Goal: Transaction & Acquisition: Download file/media

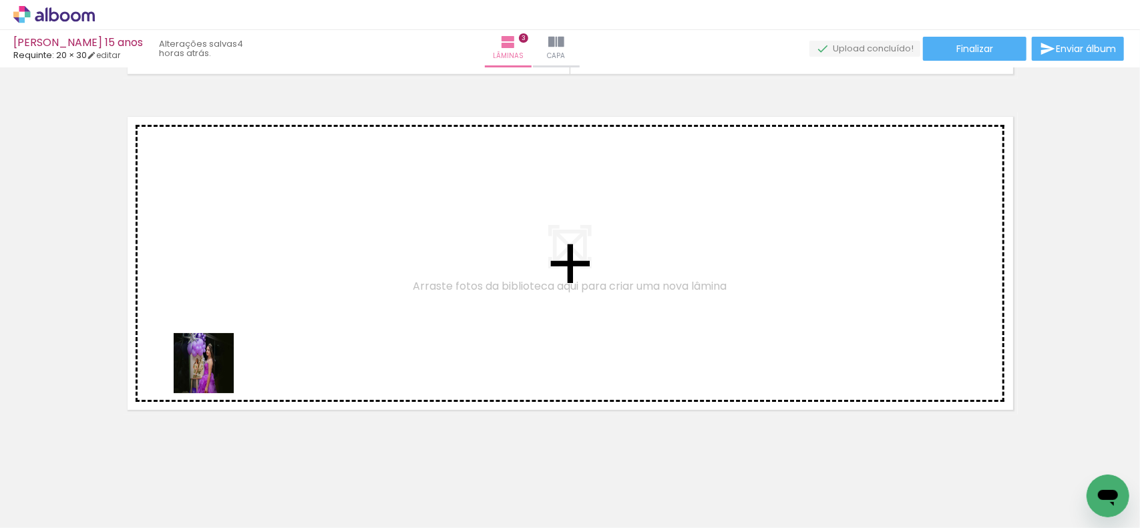
drag, startPoint x: 191, startPoint y: 426, endPoint x: 230, endPoint y: 432, distance: 40.0
click at [227, 354] on quentale-workspace at bounding box center [570, 264] width 1140 height 528
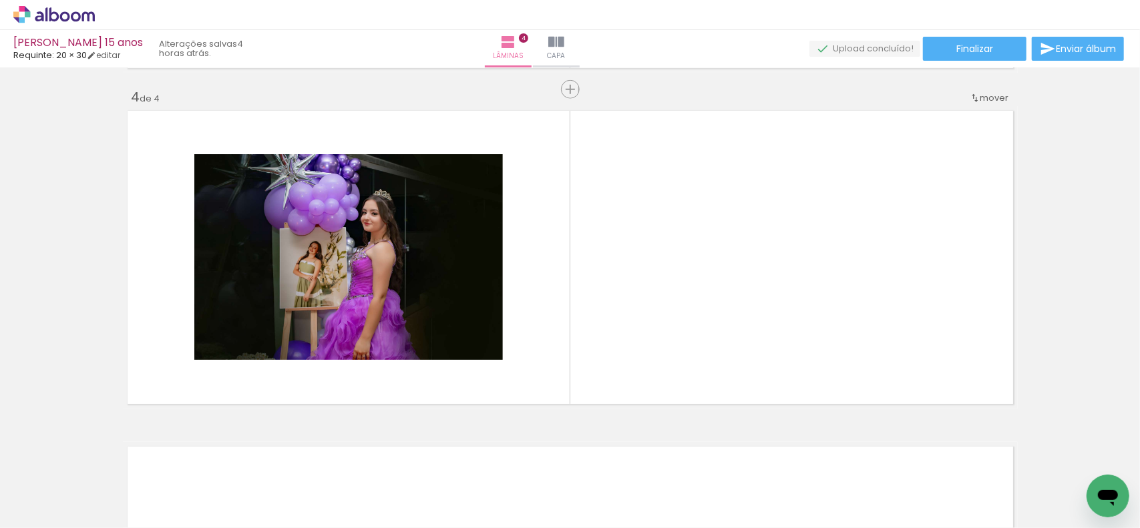
scroll to position [1009, 0]
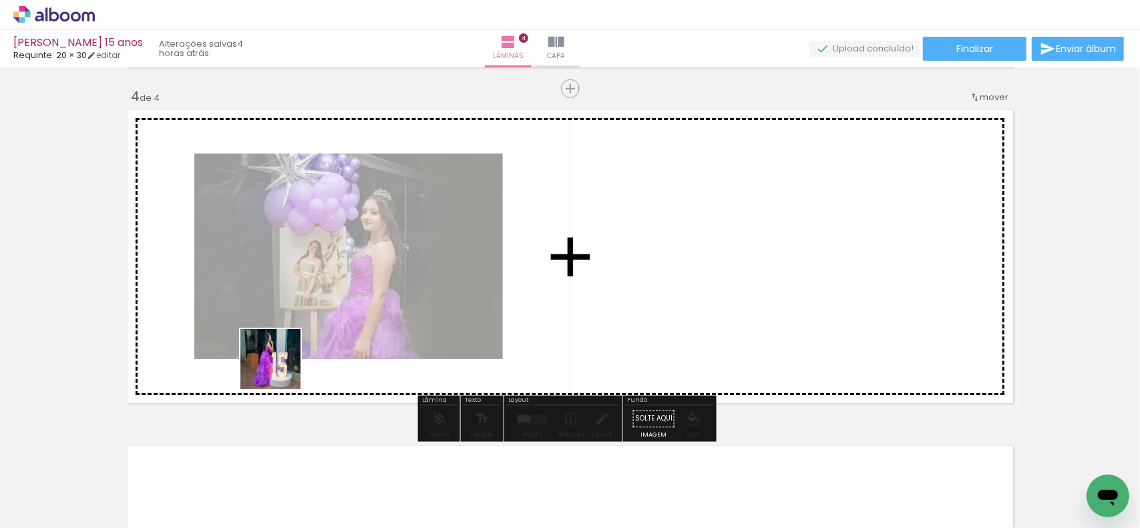
drag, startPoint x: 220, startPoint y: 475, endPoint x: 330, endPoint y: 225, distance: 272.8
click at [330, 225] on quentale-workspace at bounding box center [570, 264] width 1140 height 528
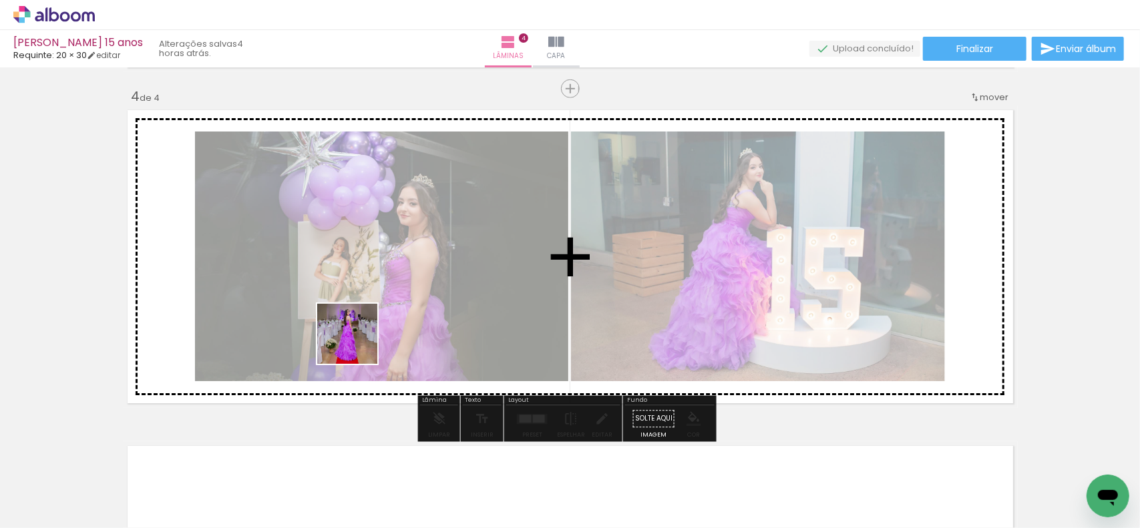
drag, startPoint x: 299, startPoint y: 484, endPoint x: 361, endPoint y: 419, distance: 89.8
click at [359, 341] on quentale-workspace at bounding box center [570, 264] width 1140 height 528
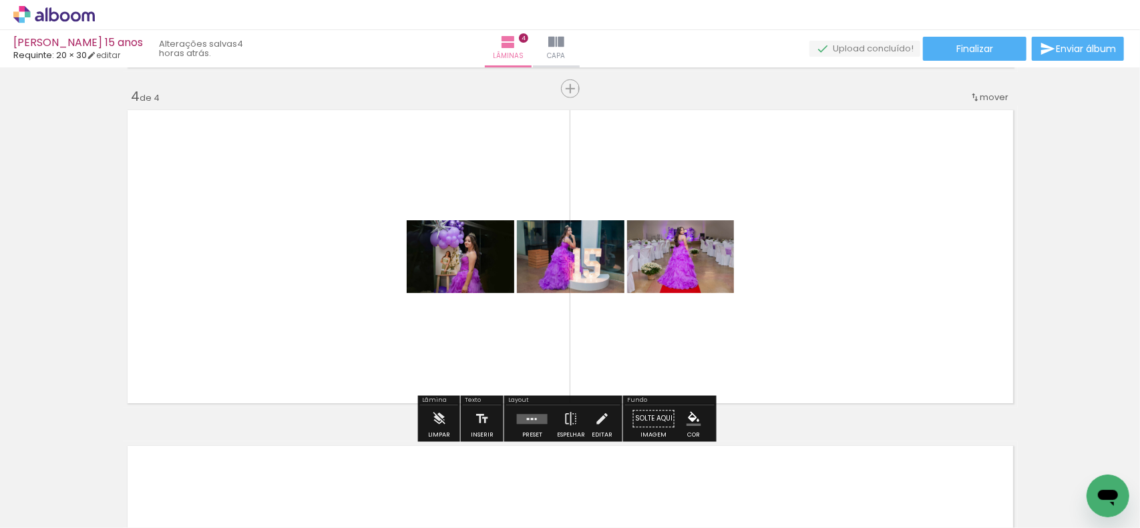
drag, startPoint x: 360, startPoint y: 474, endPoint x: 394, endPoint y: 323, distance: 154.1
click at [385, 332] on quentale-workspace at bounding box center [570, 264] width 1140 height 528
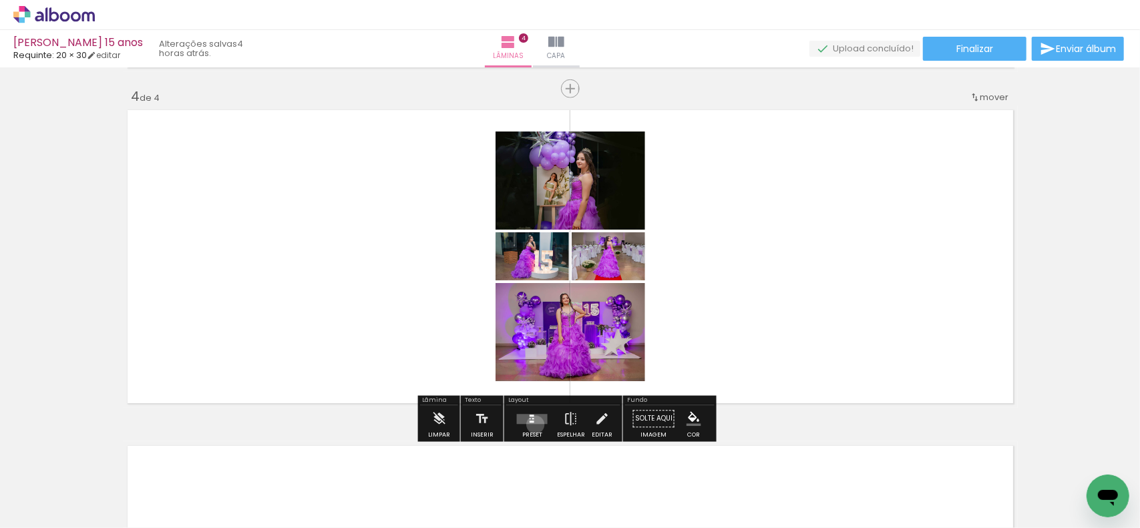
click at [532, 424] on div at bounding box center [532, 419] width 36 height 27
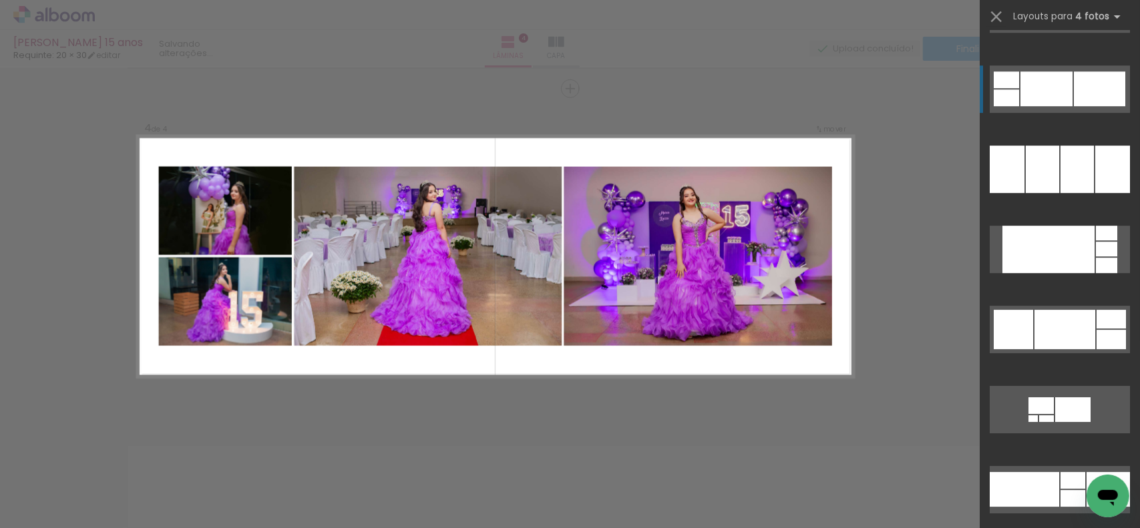
scroll to position [6146, 0]
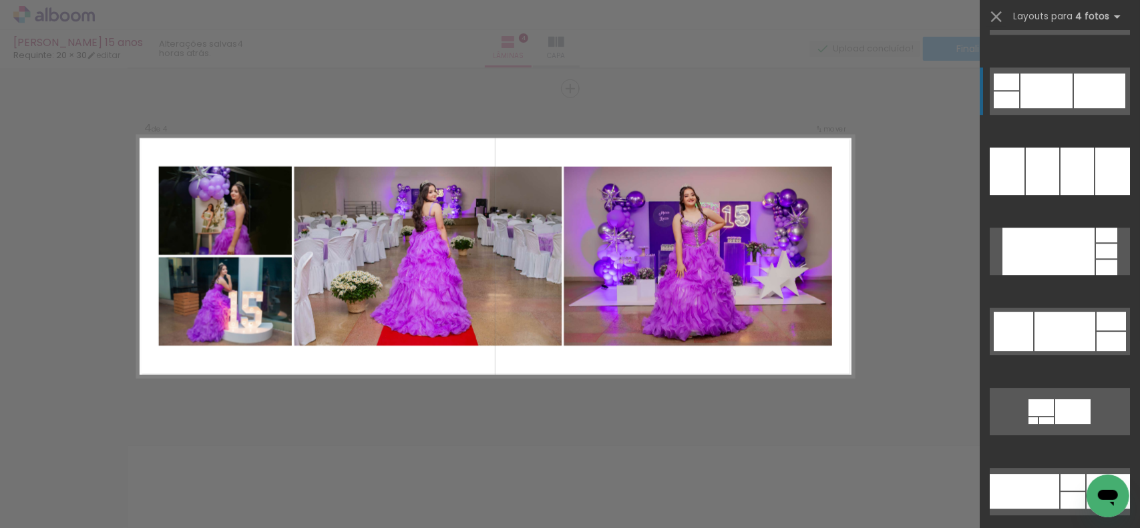
click at [1043, 94] on div at bounding box center [1047, 90] width 52 height 35
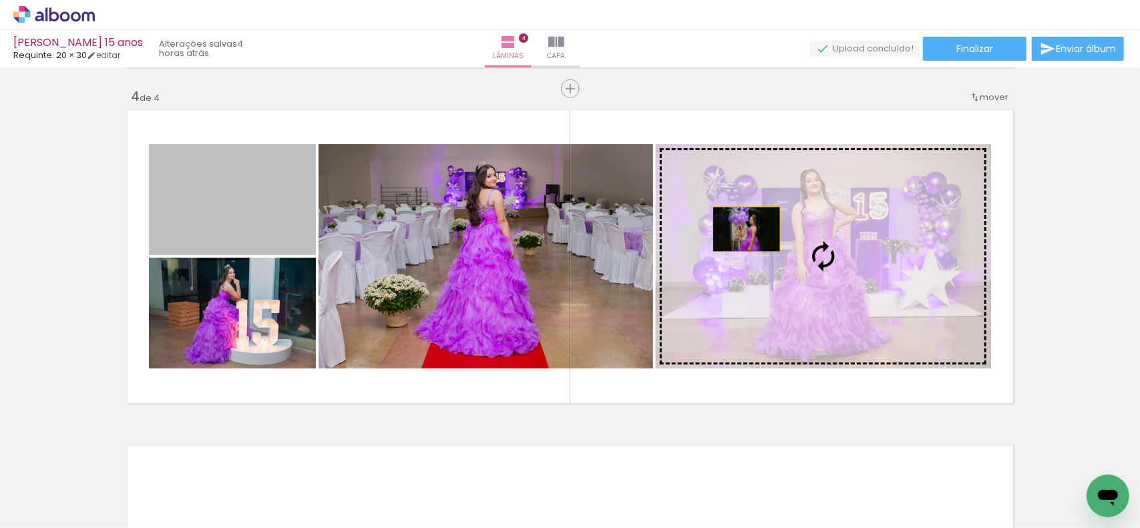
drag, startPoint x: 230, startPoint y: 206, endPoint x: 792, endPoint y: 224, distance: 562.1
click at [0, 0] on slot at bounding box center [0, 0] width 0 height 0
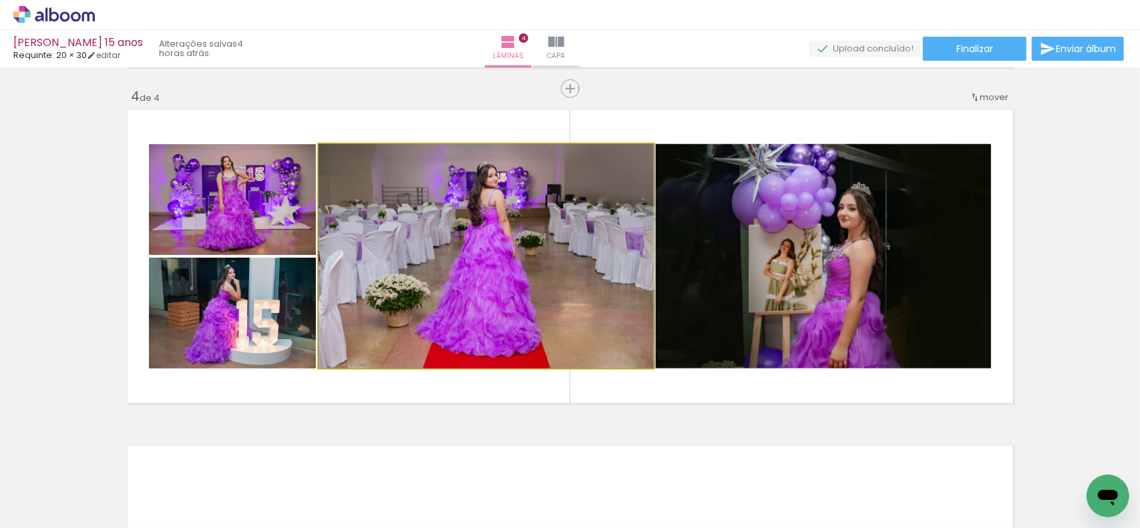
drag, startPoint x: 600, startPoint y: 219, endPoint x: 620, endPoint y: 249, distance: 36.1
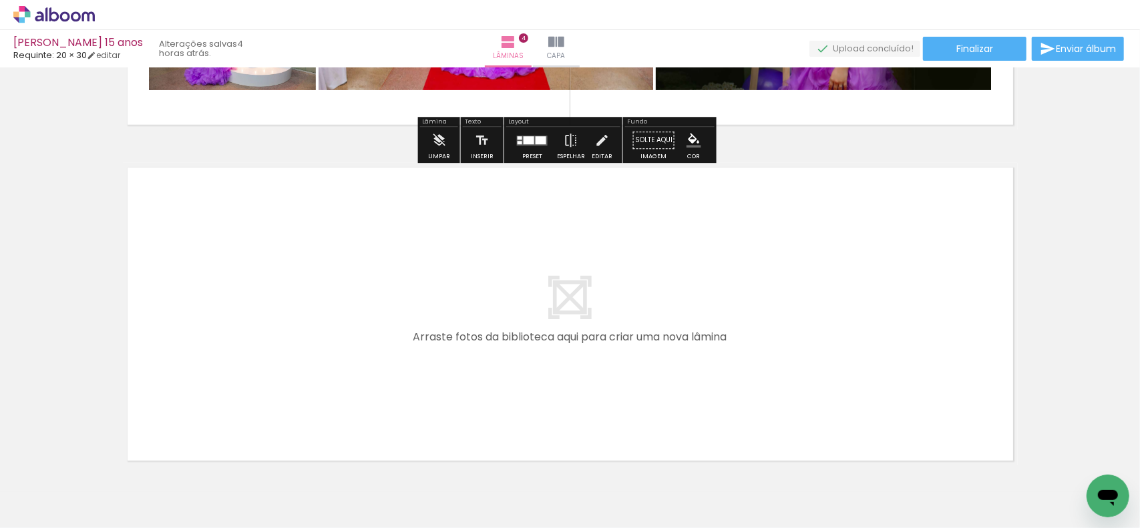
scroll to position [1343, 0]
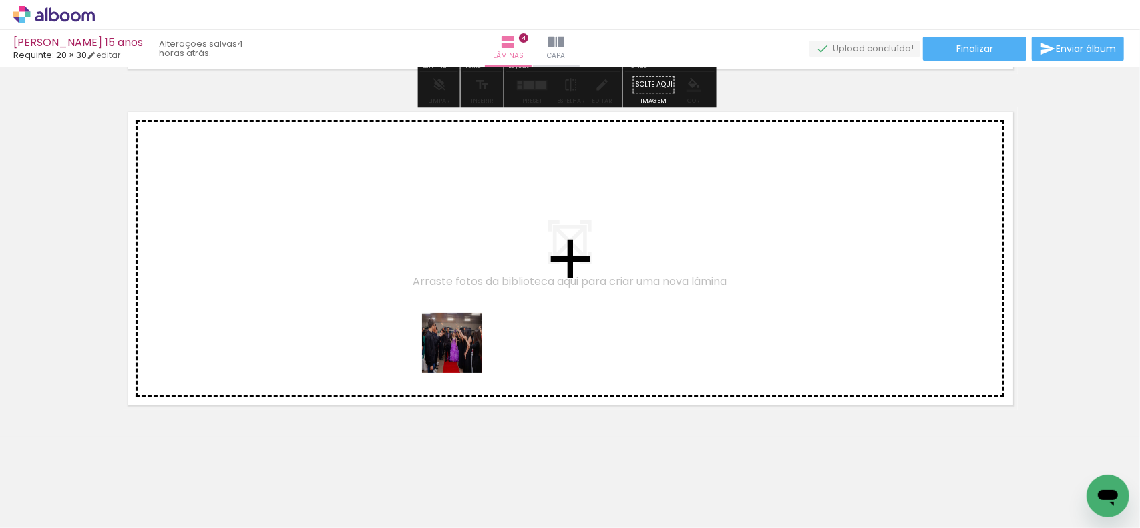
drag, startPoint x: 457, startPoint y: 493, endPoint x: 497, endPoint y: 397, distance: 103.6
click at [463, 340] on quentale-workspace at bounding box center [570, 264] width 1140 height 528
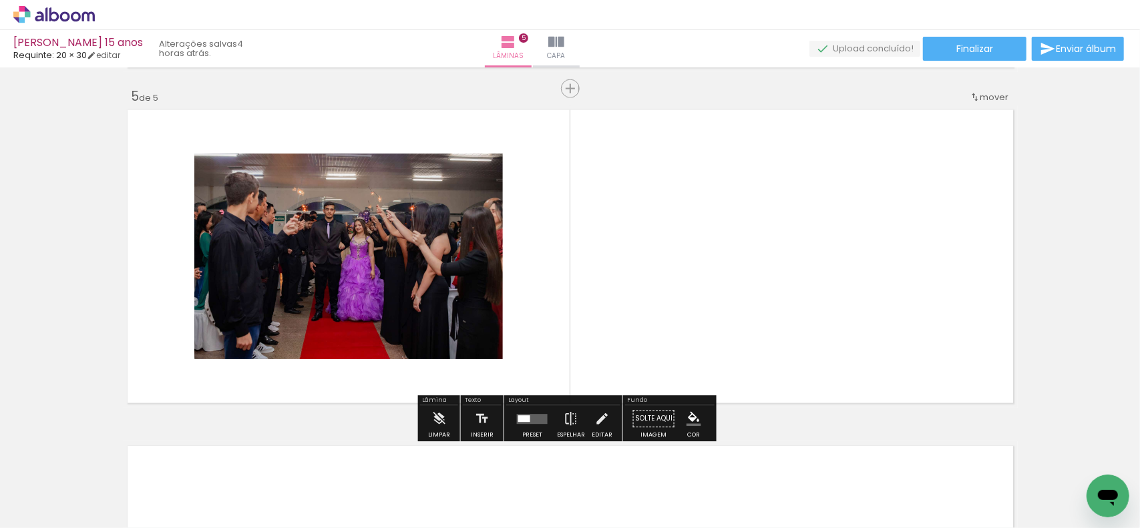
scroll to position [1345, 0]
drag, startPoint x: 650, startPoint y: 321, endPoint x: 676, endPoint y: 285, distance: 44.5
click at [676, 285] on quentale-workspace at bounding box center [570, 264] width 1140 height 528
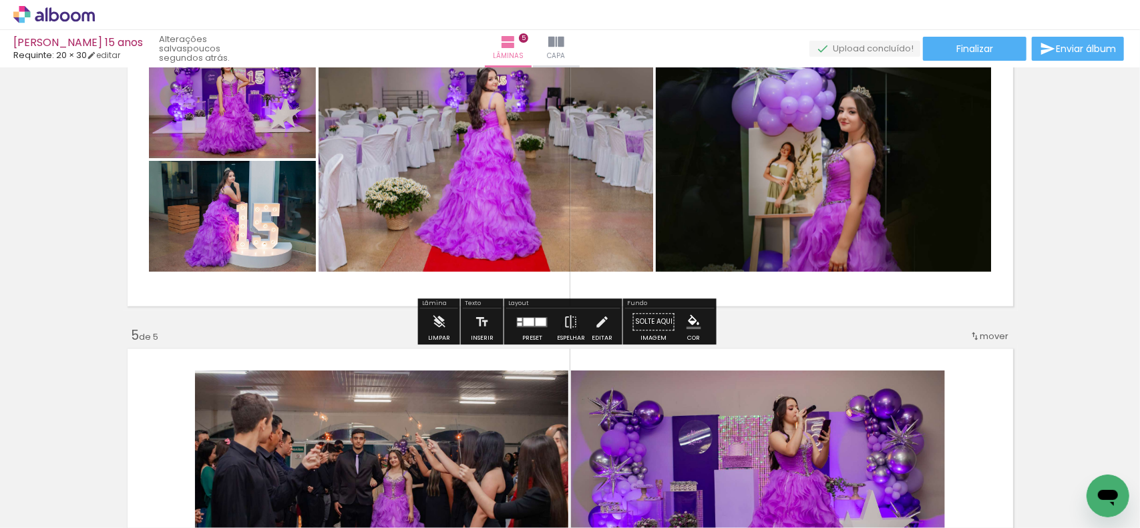
scroll to position [1145, 0]
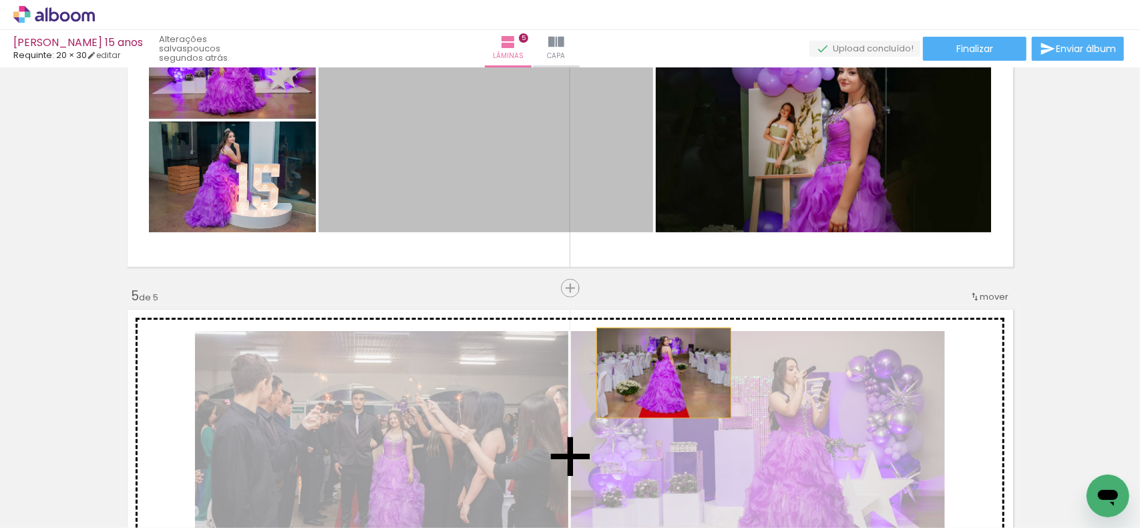
drag, startPoint x: 568, startPoint y: 163, endPoint x: 659, endPoint y: 373, distance: 229.2
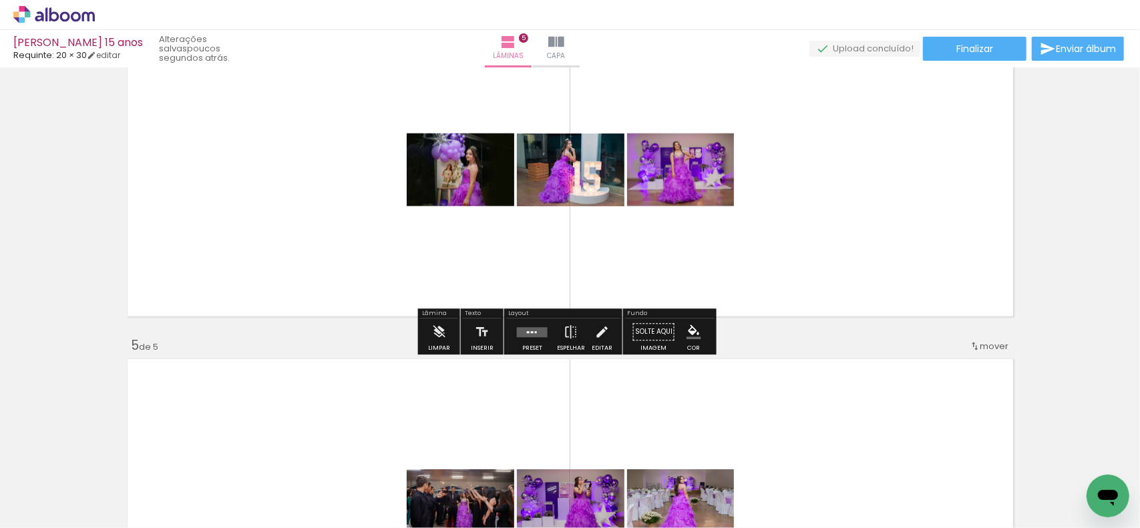
scroll to position [1011, 0]
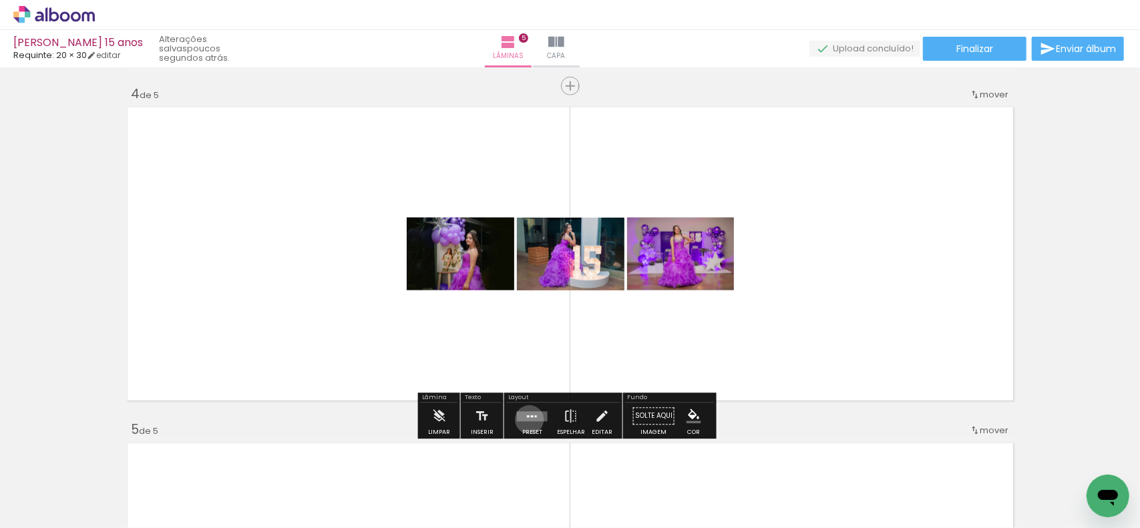
click at [526, 419] on quentale-layouter at bounding box center [532, 416] width 31 height 10
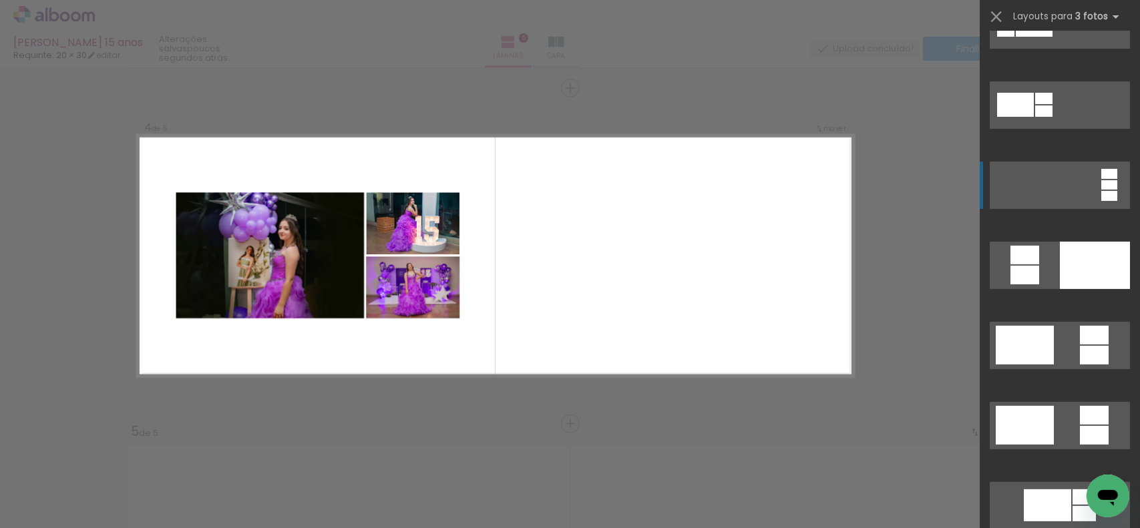
scroll to position [1009, 0]
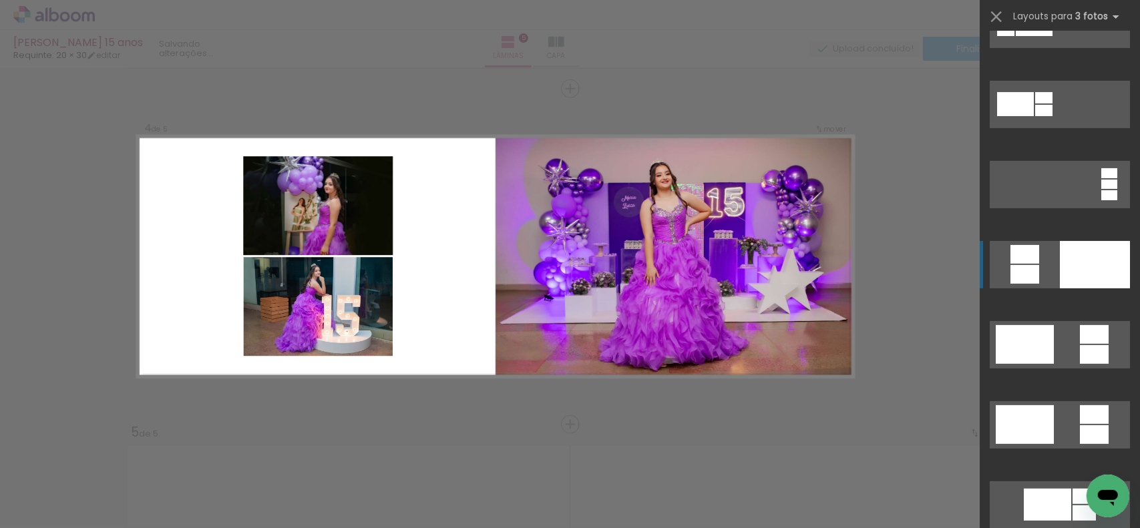
click at [1063, 271] on div at bounding box center [1095, 264] width 70 height 47
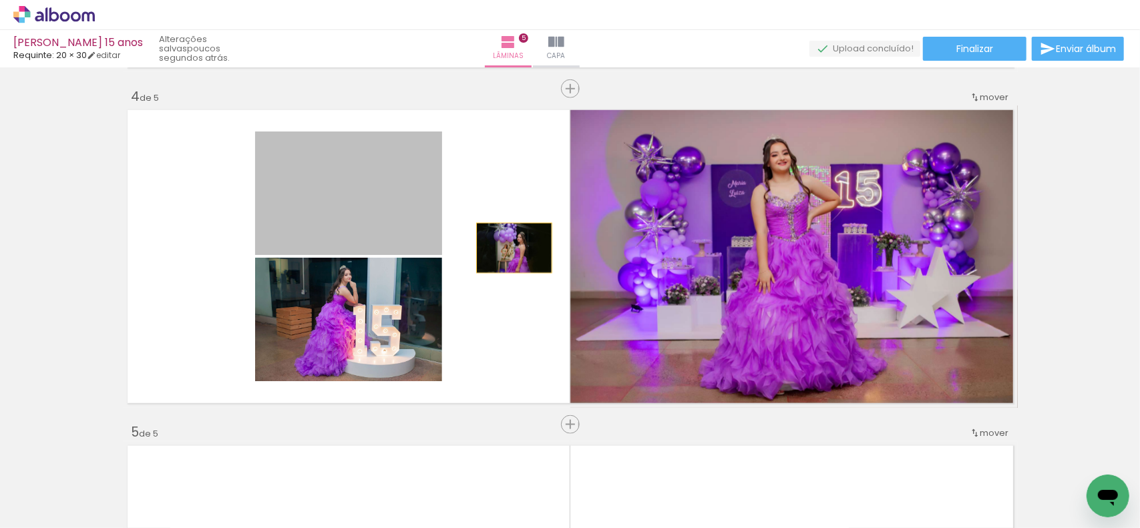
drag, startPoint x: 509, startPoint y: 248, endPoint x: 786, endPoint y: 249, distance: 277.2
click at [0, 0] on slot at bounding box center [0, 0] width 0 height 0
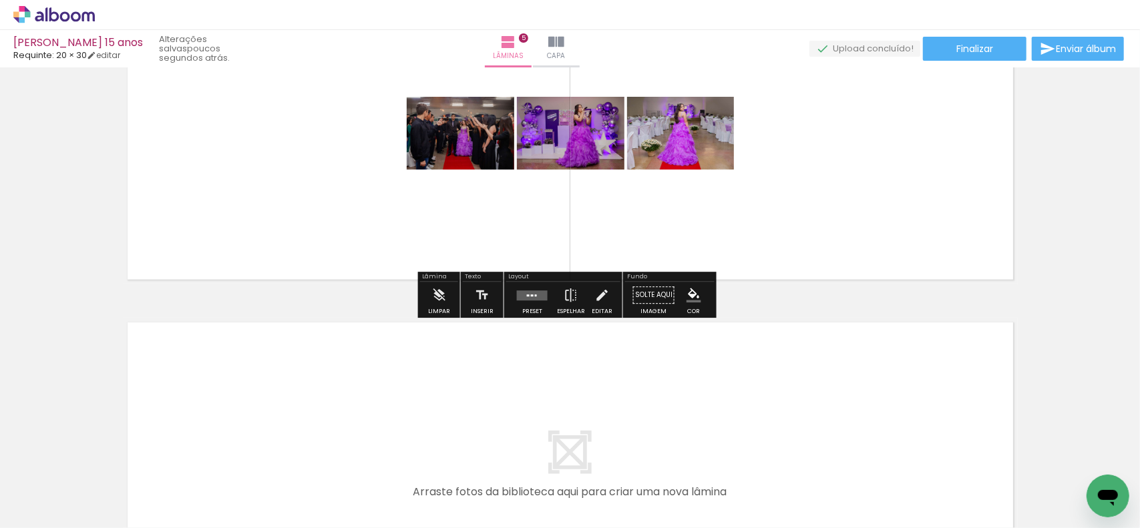
scroll to position [1476, 0]
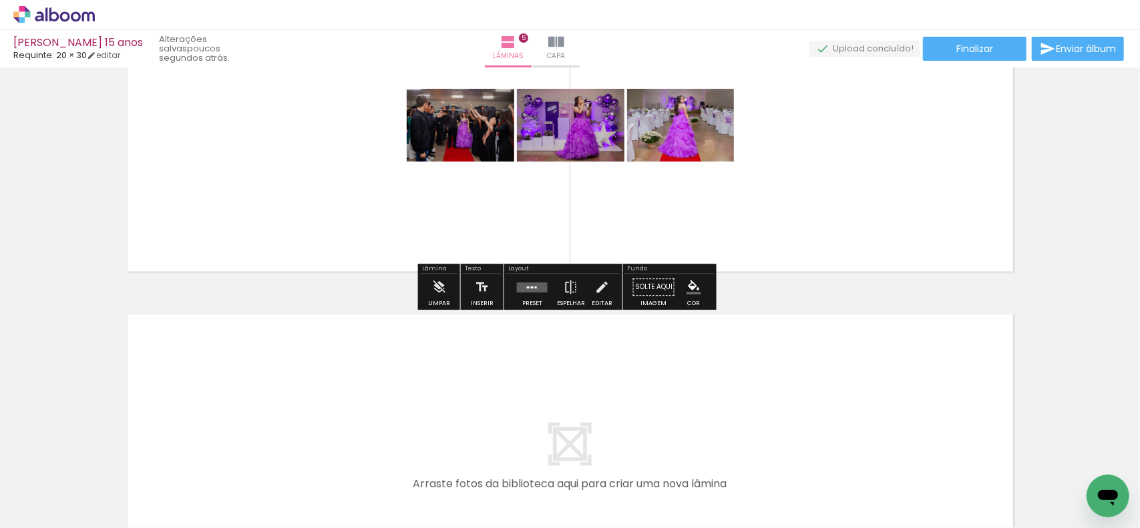
click at [540, 297] on div at bounding box center [532, 288] width 36 height 27
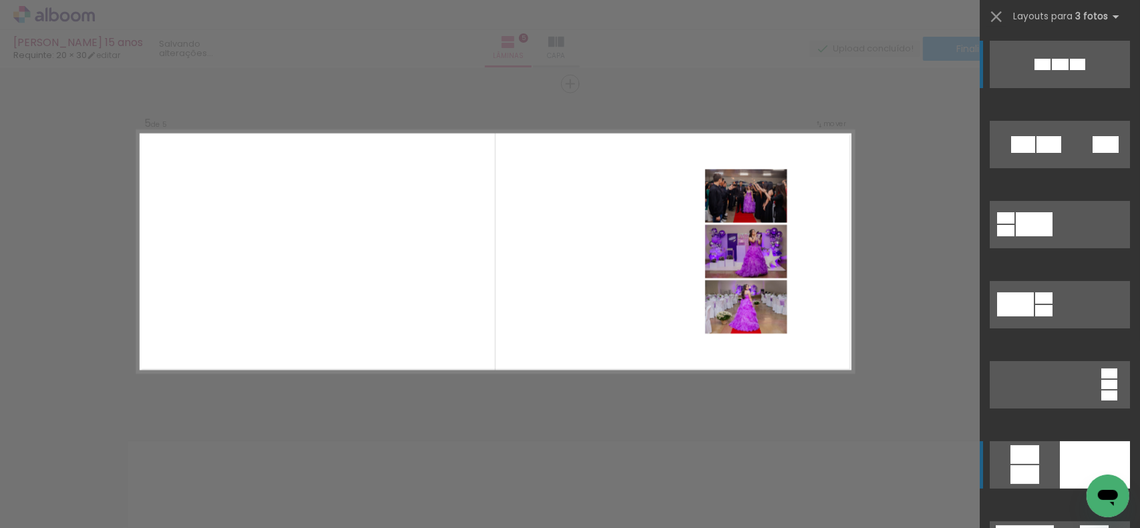
scroll to position [1345, 0]
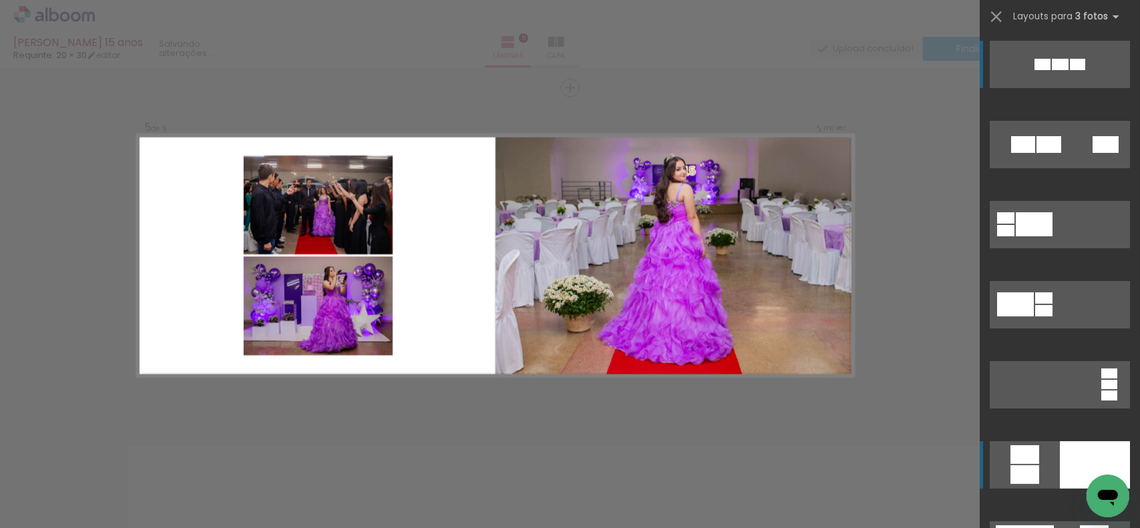
click at [1072, 458] on div at bounding box center [1095, 465] width 70 height 47
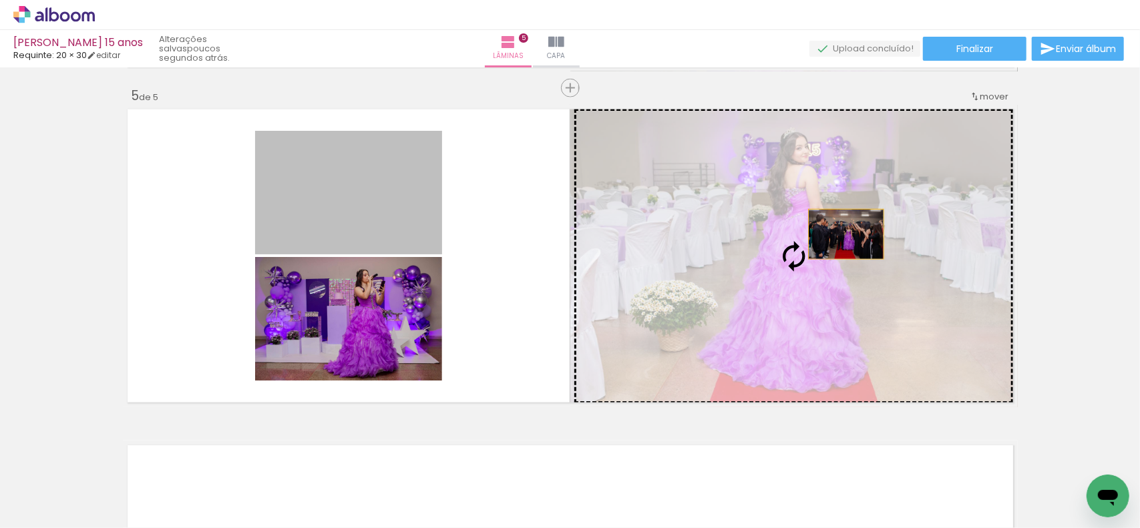
drag, startPoint x: 808, startPoint y: 234, endPoint x: 904, endPoint y: 234, distance: 95.5
click at [0, 0] on slot at bounding box center [0, 0] width 0 height 0
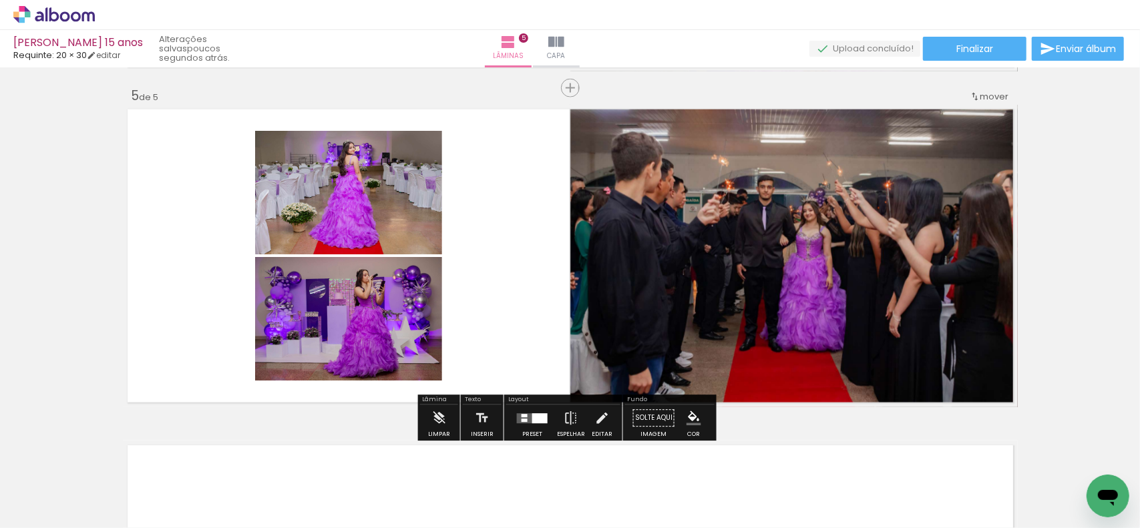
drag, startPoint x: 627, startPoint y: 201, endPoint x: 862, endPoint y: 202, distance: 235.1
click at [0, 0] on slot at bounding box center [0, 0] width 0 height 0
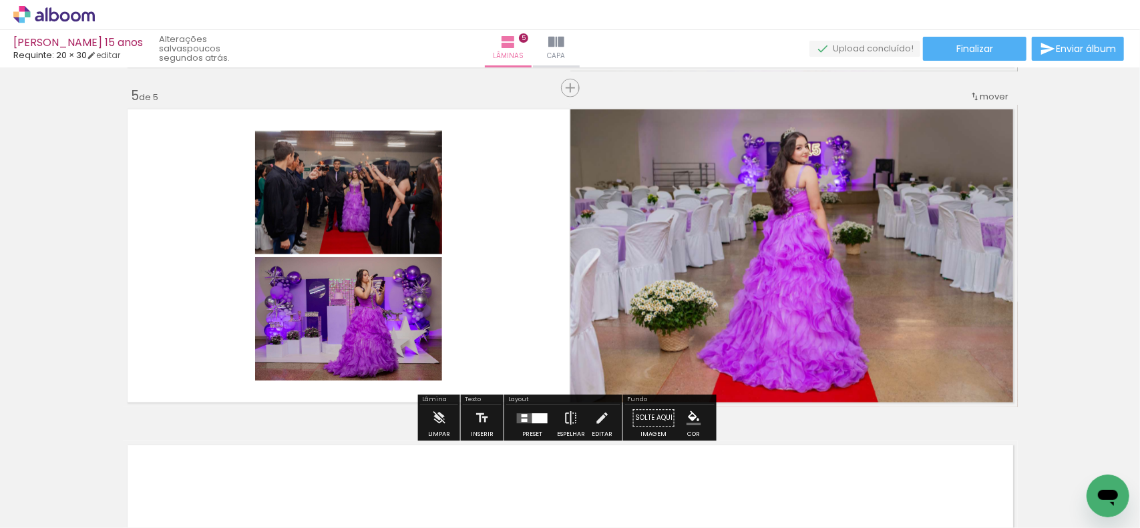
click at [570, 420] on iron-icon at bounding box center [571, 418] width 15 height 27
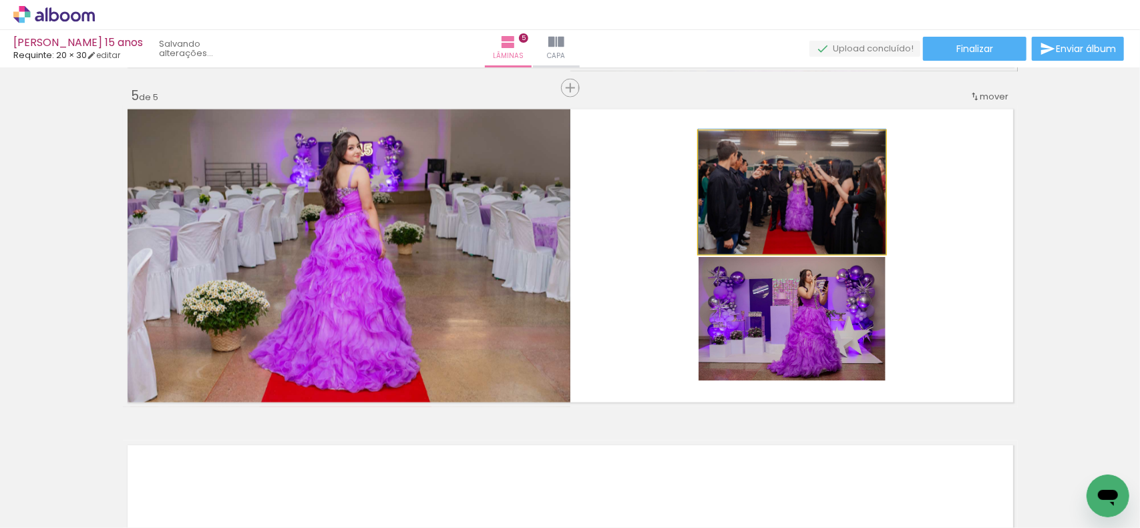
drag, startPoint x: 814, startPoint y: 194, endPoint x: 363, endPoint y: 236, distance: 452.1
click at [0, 0] on slot at bounding box center [0, 0] width 0 height 0
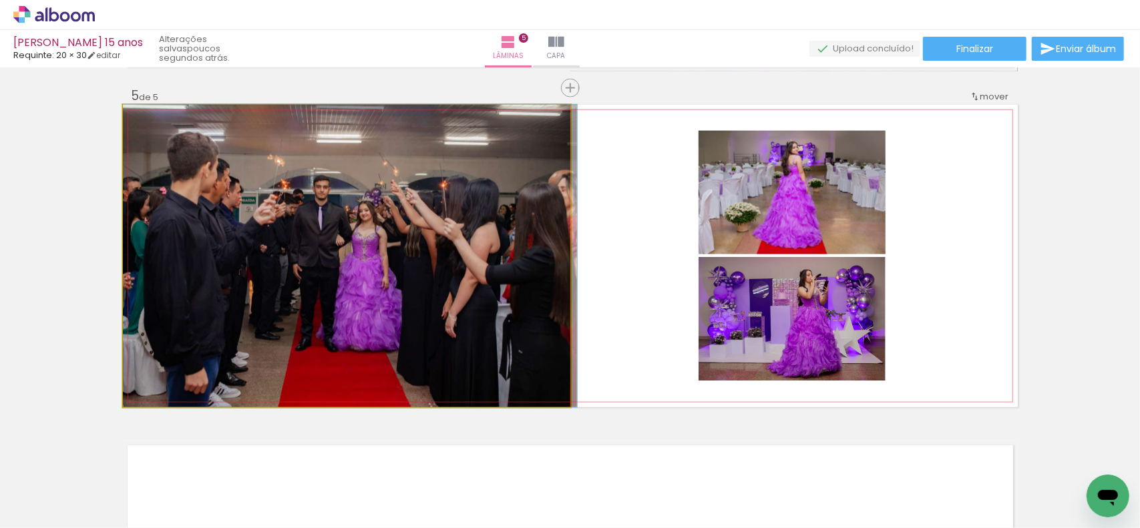
drag, startPoint x: 464, startPoint y: 232, endPoint x: 787, endPoint y: 192, distance: 325.8
click at [0, 0] on slot at bounding box center [0, 0] width 0 height 0
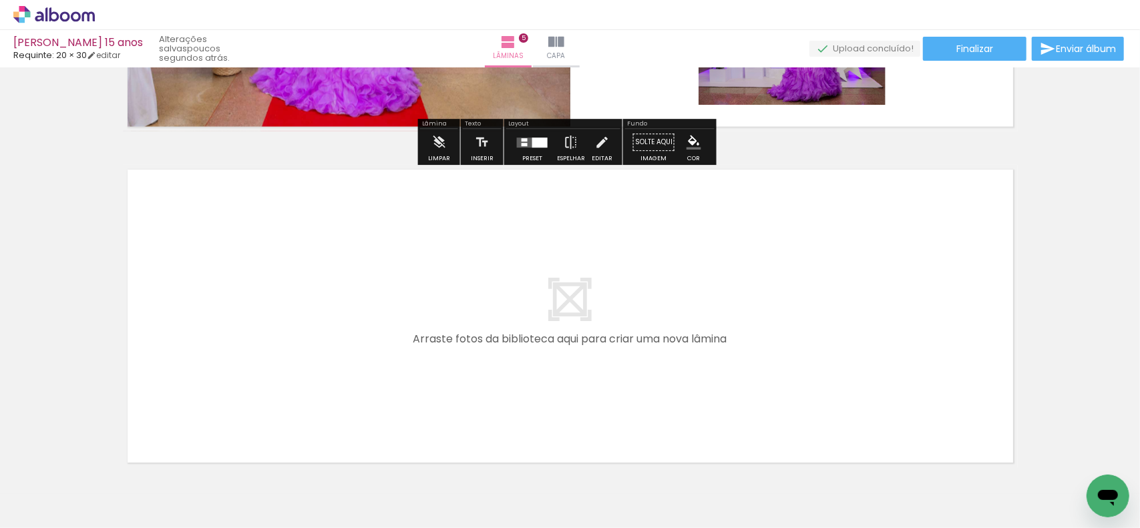
scroll to position [1679, 0]
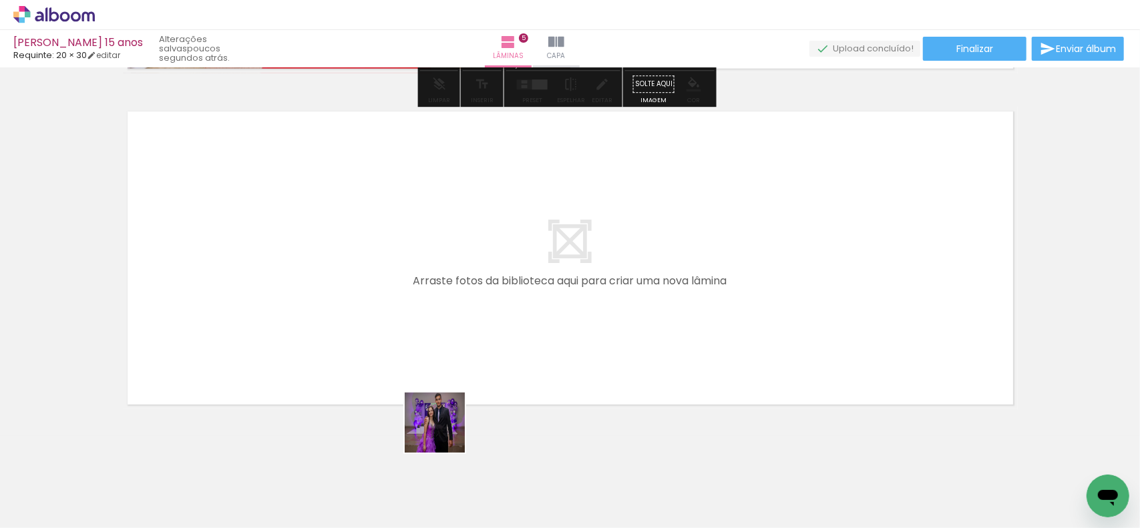
drag, startPoint x: 445, startPoint y: 433, endPoint x: 607, endPoint y: 482, distance: 168.8
click at [460, 375] on quentale-workspace at bounding box center [570, 264] width 1140 height 528
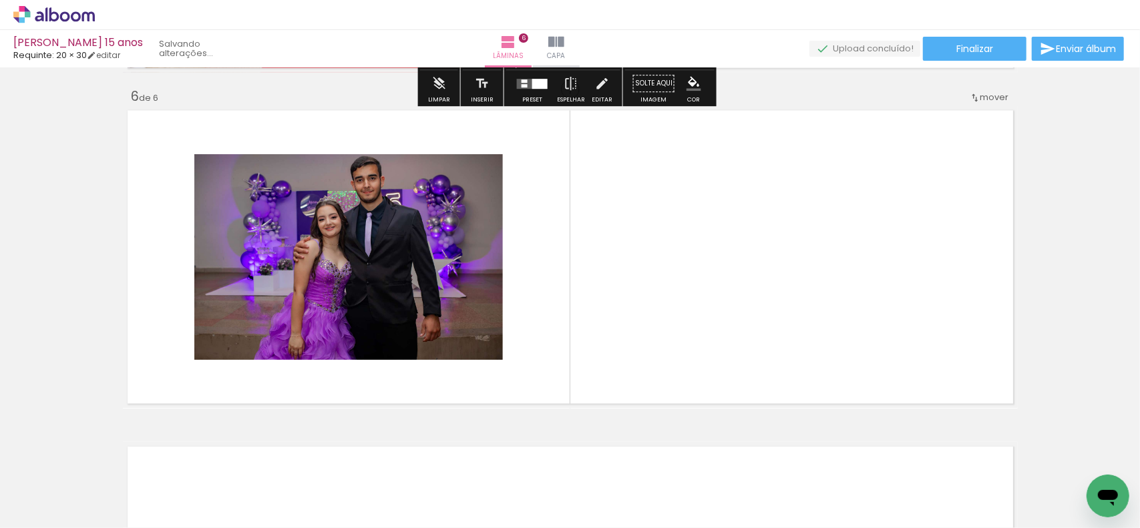
scroll to position [1681, 0]
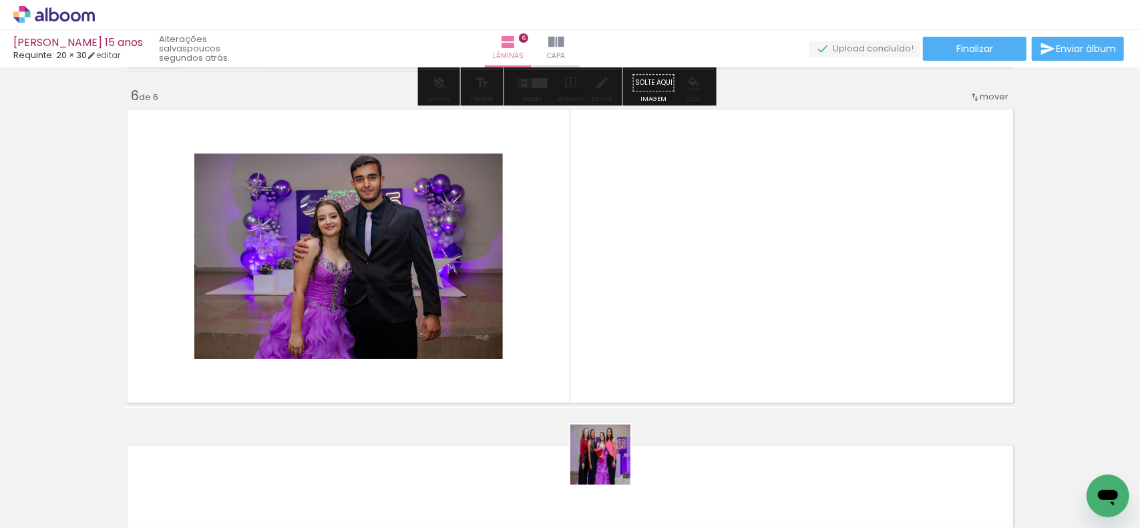
drag, startPoint x: 611, startPoint y: 465, endPoint x: 675, endPoint y: 395, distance: 95.0
click at [638, 308] on quentale-workspace at bounding box center [570, 264] width 1140 height 528
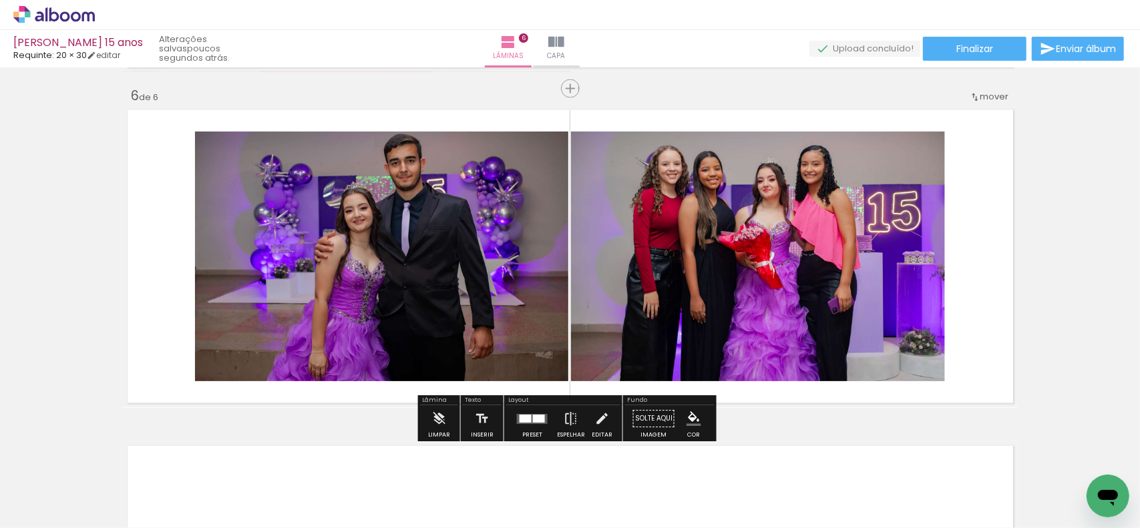
click at [692, 347] on quentale-workspace at bounding box center [570, 264] width 1140 height 528
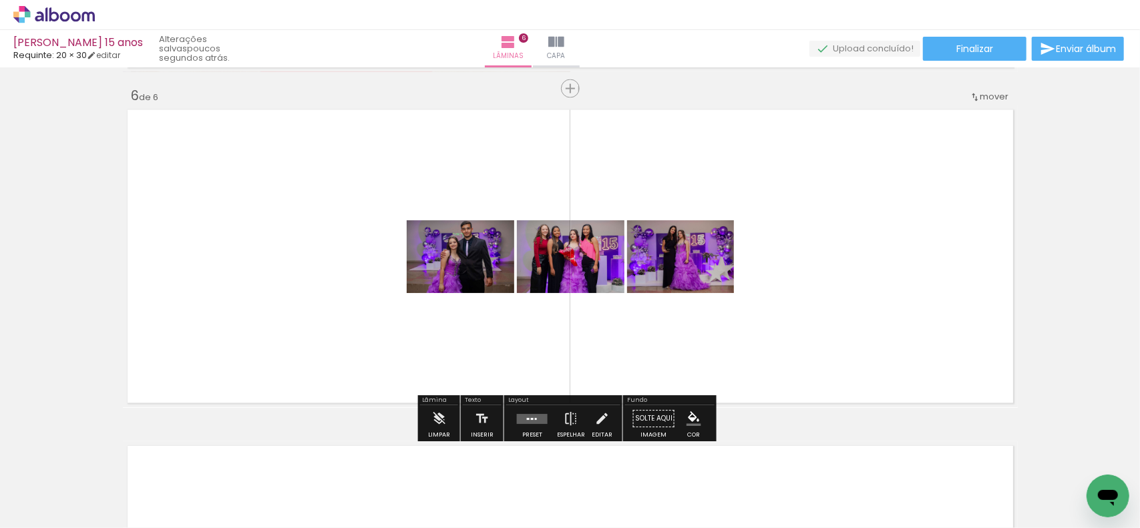
drag, startPoint x: 746, startPoint y: 489, endPoint x: 748, endPoint y: 333, distance: 155.7
click at [746, 349] on quentale-workspace at bounding box center [570, 264] width 1140 height 528
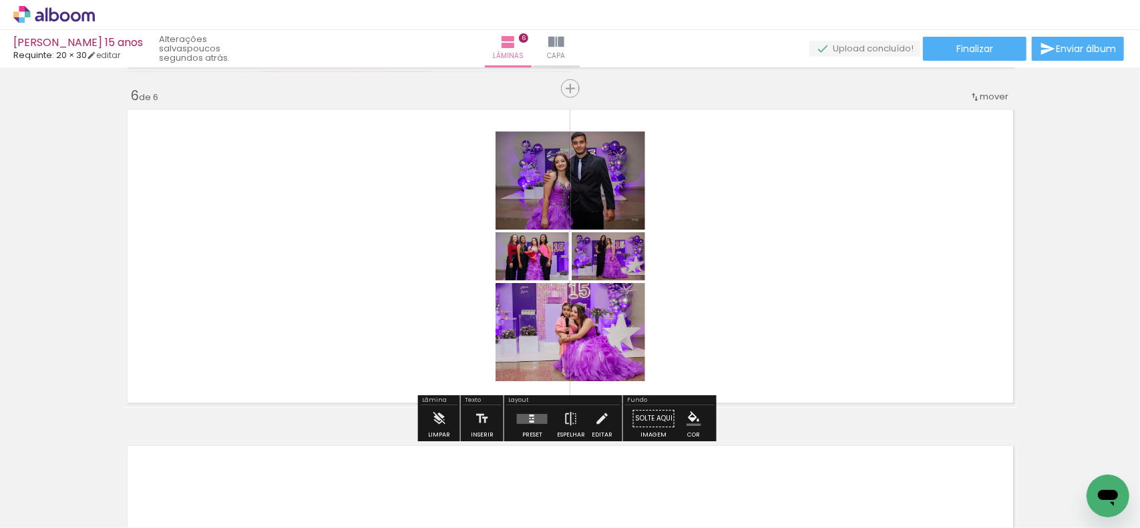
drag, startPoint x: 836, startPoint y: 487, endPoint x: 902, endPoint y: 442, distance: 79.9
click at [840, 309] on quentale-workspace at bounding box center [570, 264] width 1140 height 528
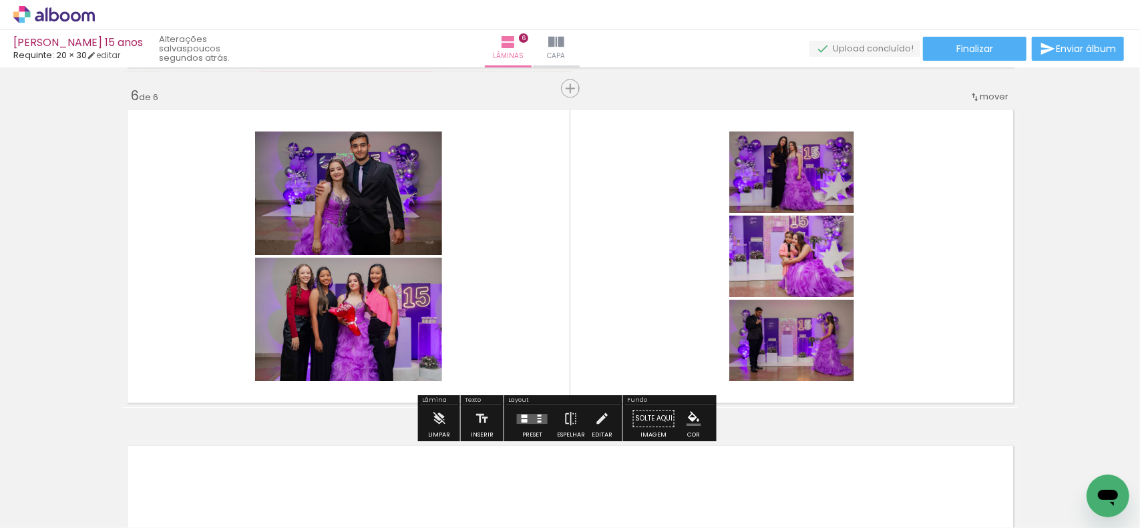
drag, startPoint x: 862, startPoint y: 371, endPoint x: 846, endPoint y: 308, distance: 64.8
click at [836, 303] on quentale-workspace at bounding box center [570, 264] width 1140 height 528
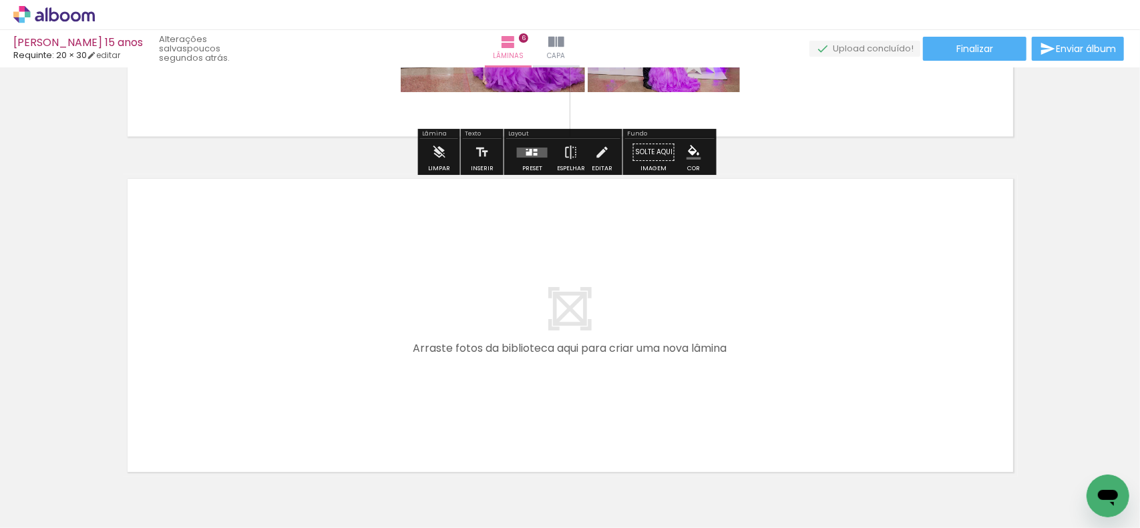
click at [945, 390] on quentale-workspace at bounding box center [570, 264] width 1140 height 528
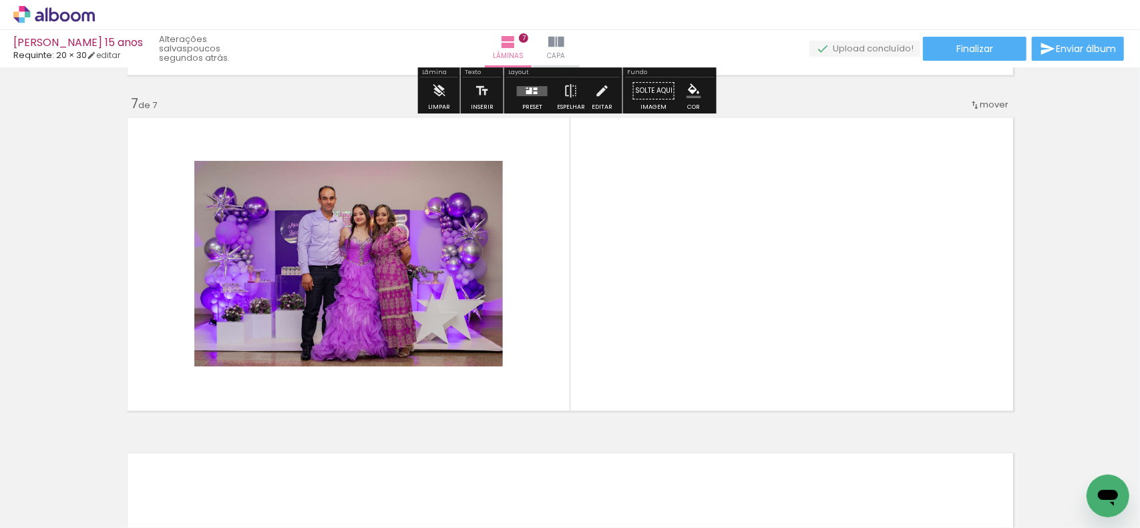
scroll to position [2017, 0]
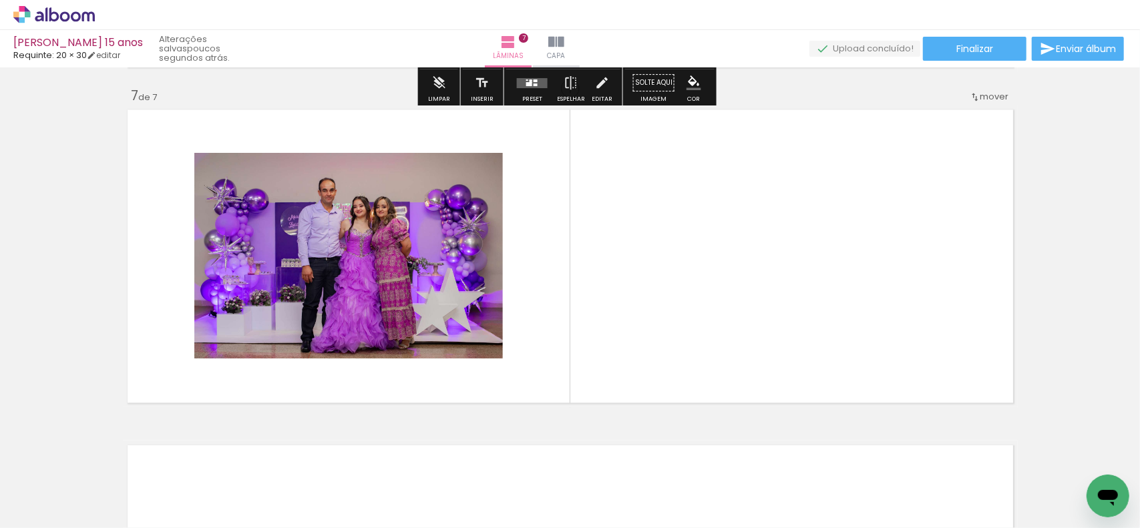
drag, startPoint x: 1014, startPoint y: 412, endPoint x: 1019, endPoint y: 380, distance: 32.5
click at [913, 297] on quentale-workspace at bounding box center [570, 264] width 1140 height 528
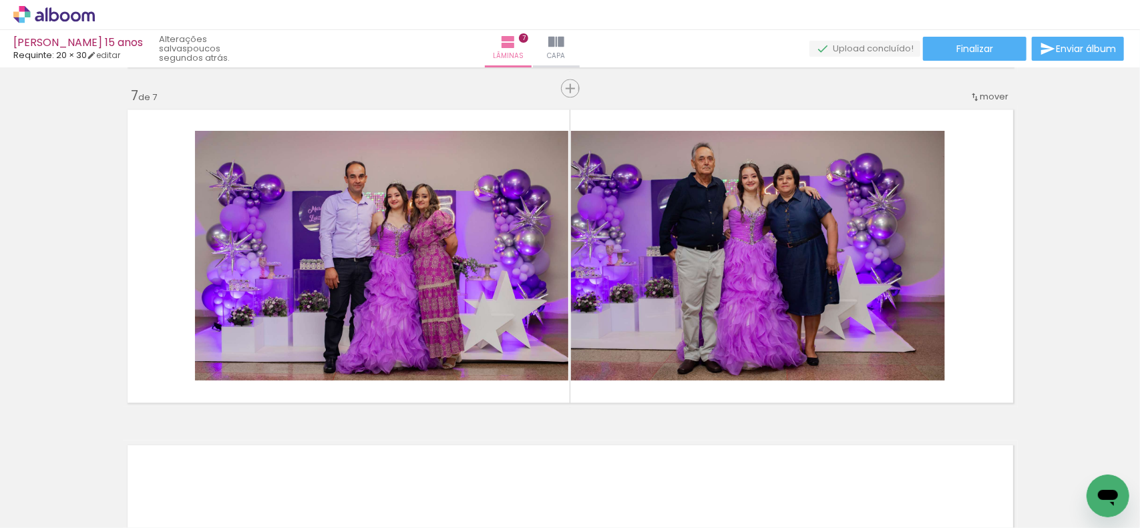
scroll to position [0, 735]
drag, startPoint x: 476, startPoint y: 417, endPoint x: 526, endPoint y: 422, distance: 50.3
click at [494, 315] on quentale-workspace at bounding box center [570, 264] width 1140 height 528
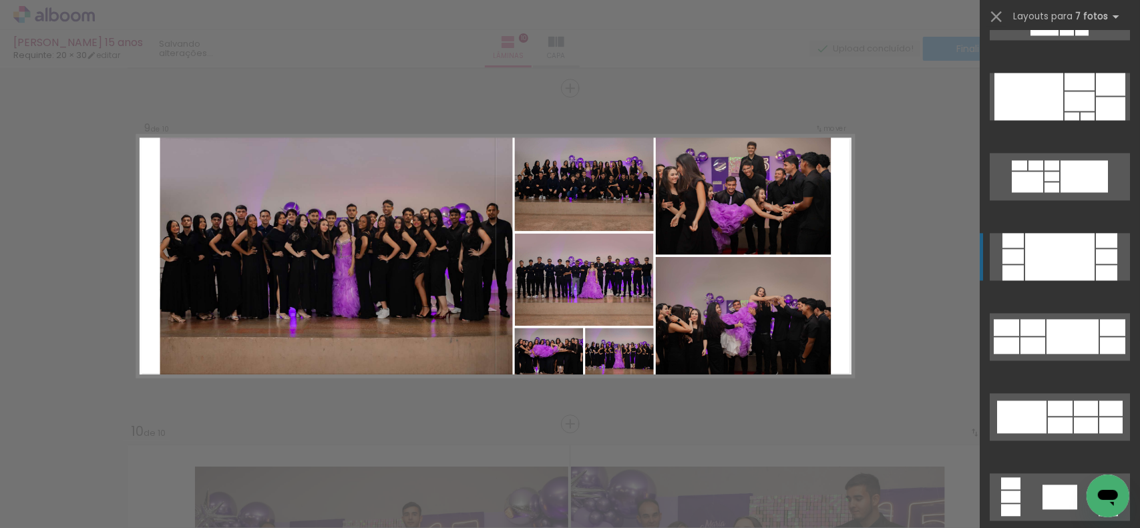
scroll to position [2004, 0]
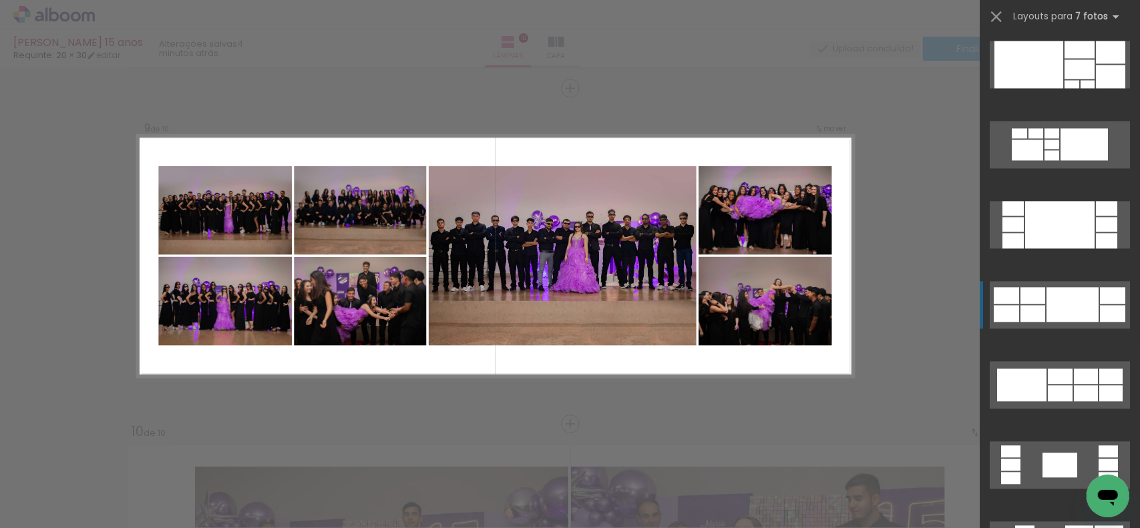
click at [1064, 298] on div at bounding box center [1073, 304] width 52 height 35
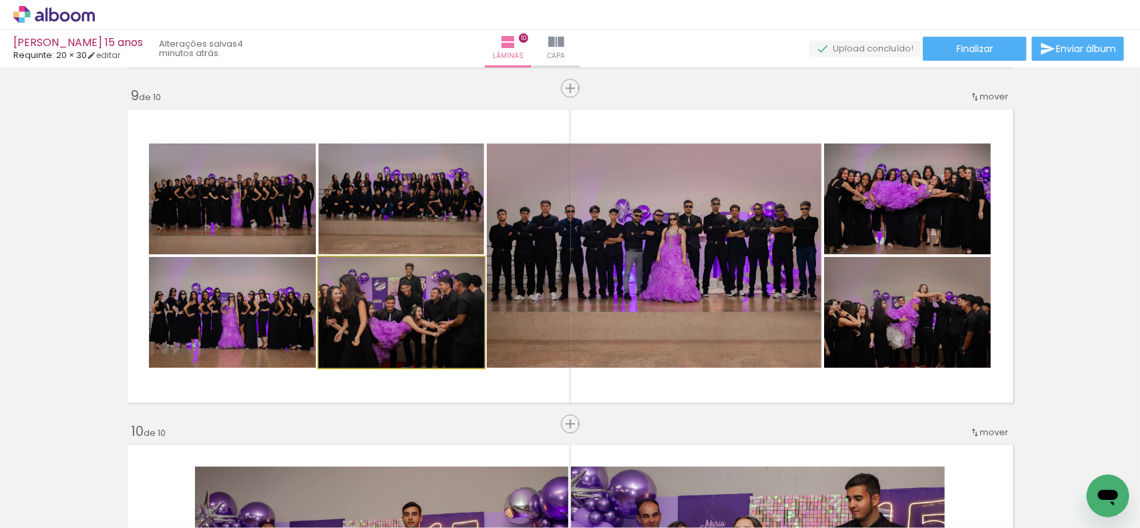
drag, startPoint x: 432, startPoint y: 291, endPoint x: 752, endPoint y: 275, distance: 320.4
click at [0, 0] on slot at bounding box center [0, 0] width 0 height 0
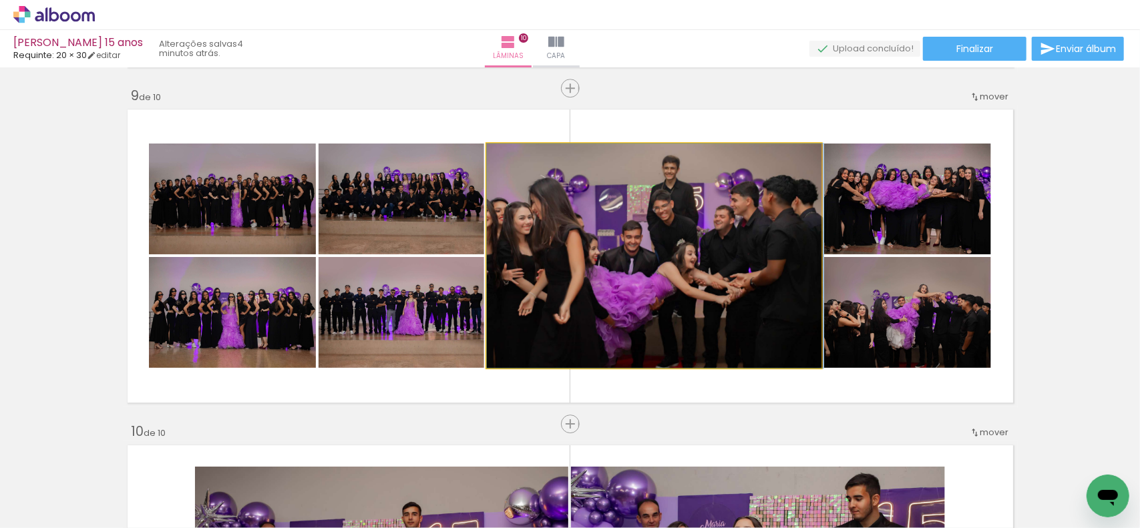
drag, startPoint x: 739, startPoint y: 255, endPoint x: 866, endPoint y: 275, distance: 129.2
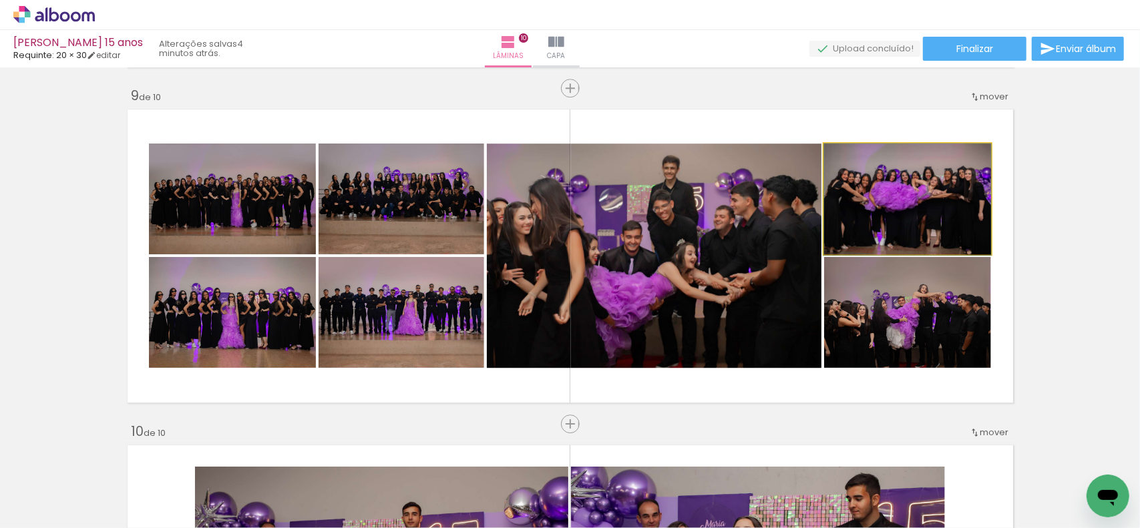
drag, startPoint x: 949, startPoint y: 213, endPoint x: 963, endPoint y: 265, distance: 54.1
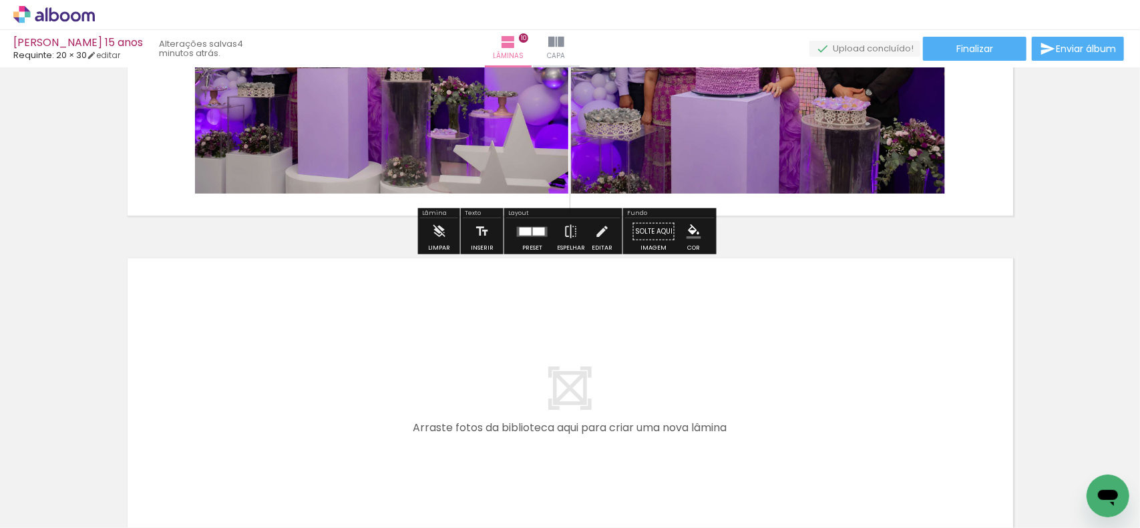
scroll to position [3224, 0]
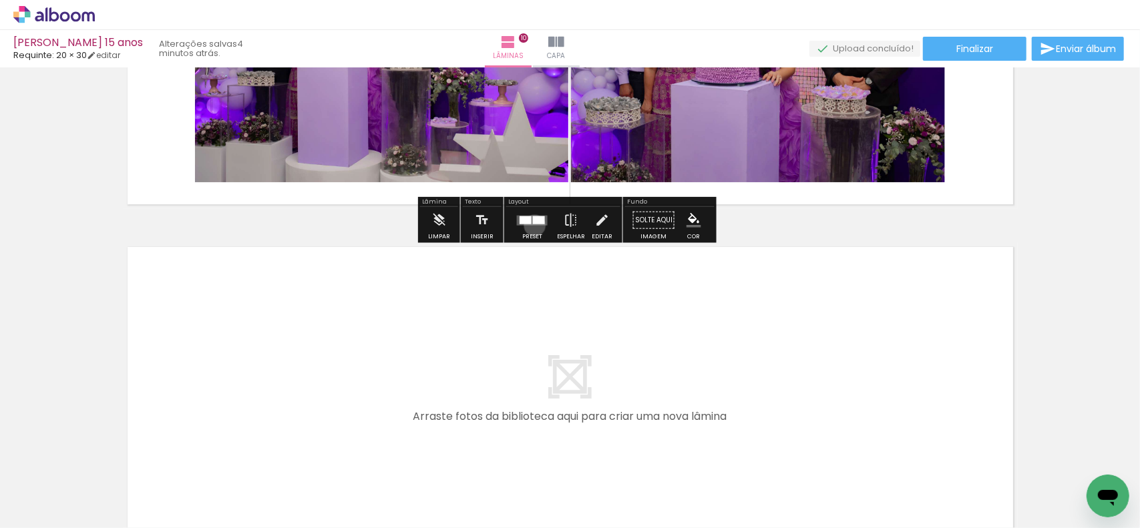
click at [532, 225] on div at bounding box center [532, 220] width 36 height 27
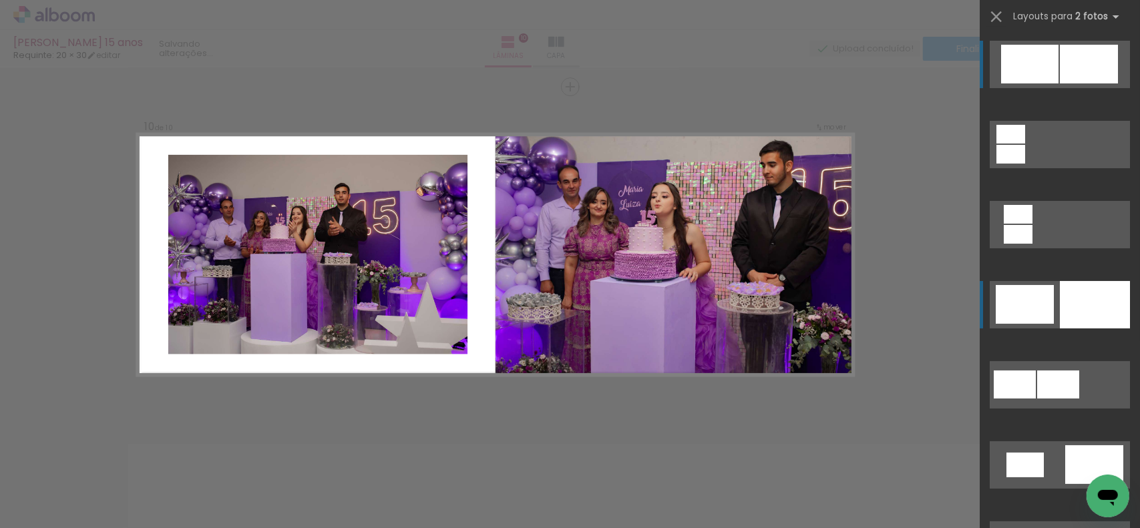
click at [1052, 309] on quentale-layouter at bounding box center [1060, 304] width 140 height 47
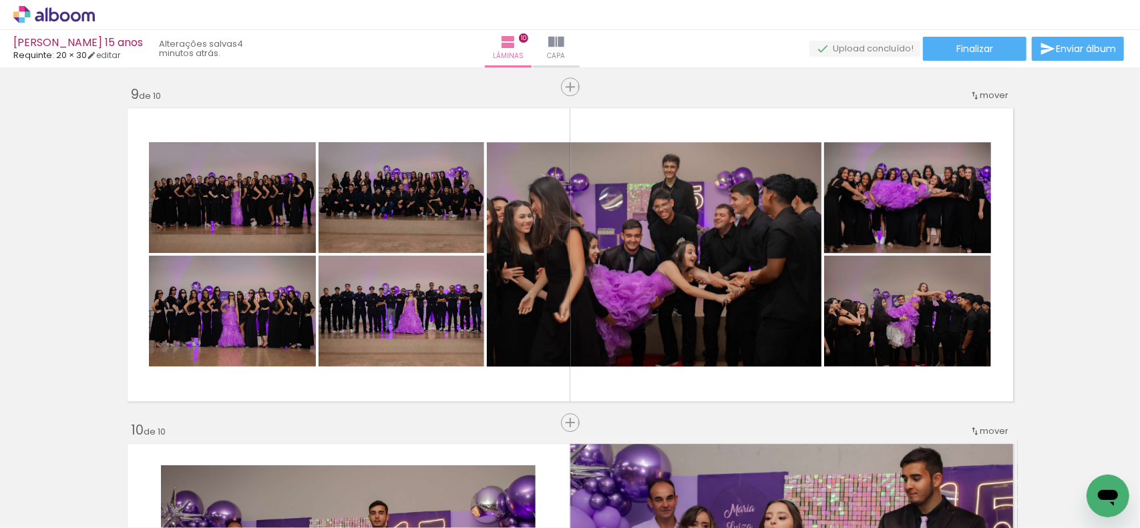
scroll to position [0, 2713]
drag, startPoint x: 797, startPoint y: 524, endPoint x: 21, endPoint y: 33, distance: 917.9
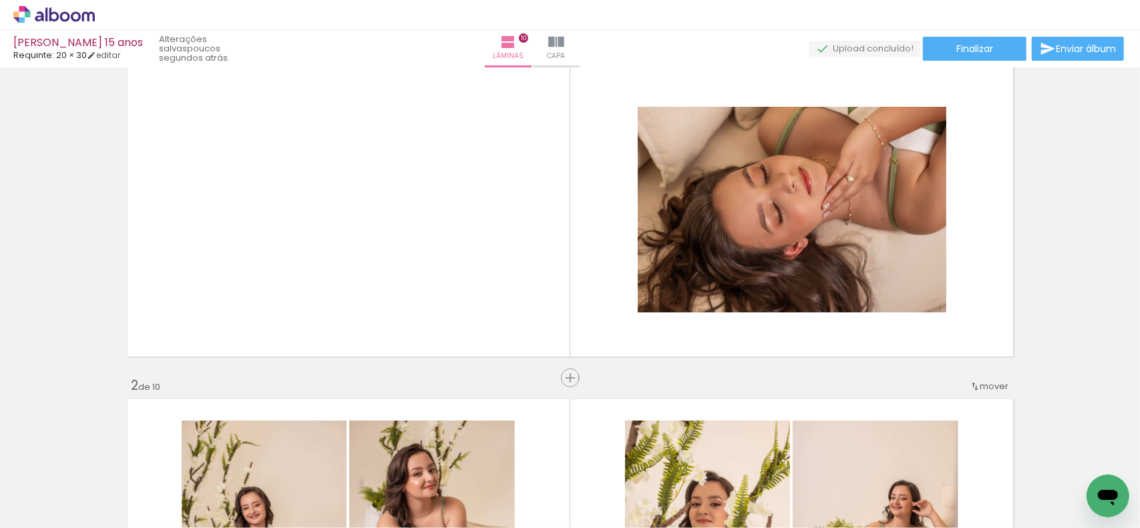
scroll to position [0, 0]
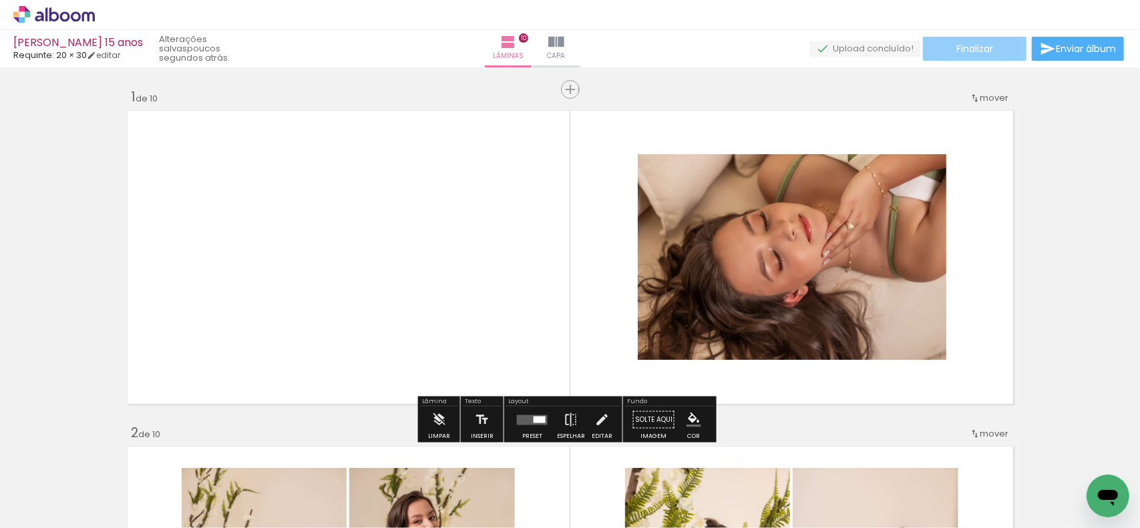
click at [999, 54] on paper-button "Finalizar" at bounding box center [975, 49] width 104 height 24
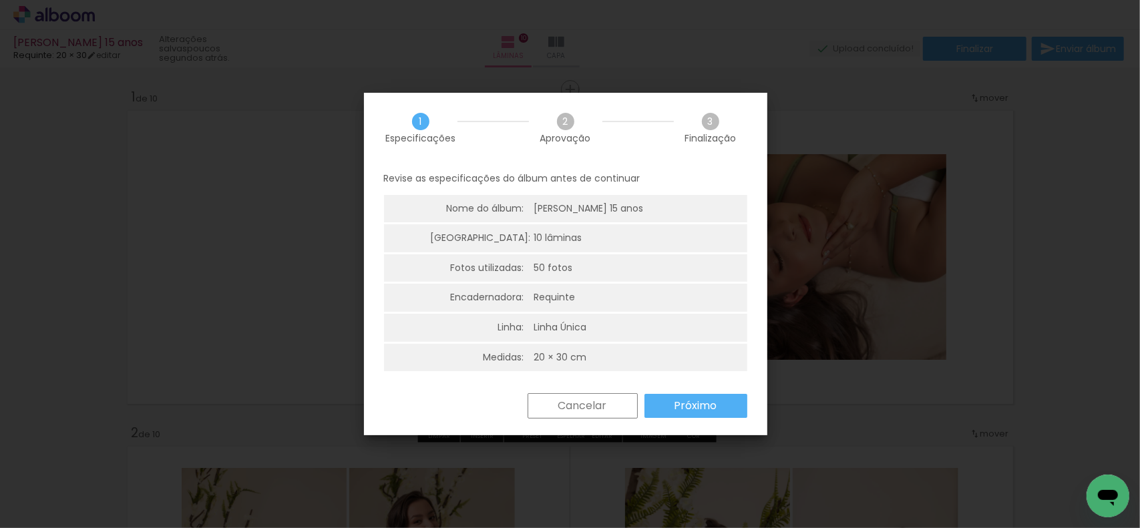
click at [0, 0] on slot "Próximo" at bounding box center [0, 0] width 0 height 0
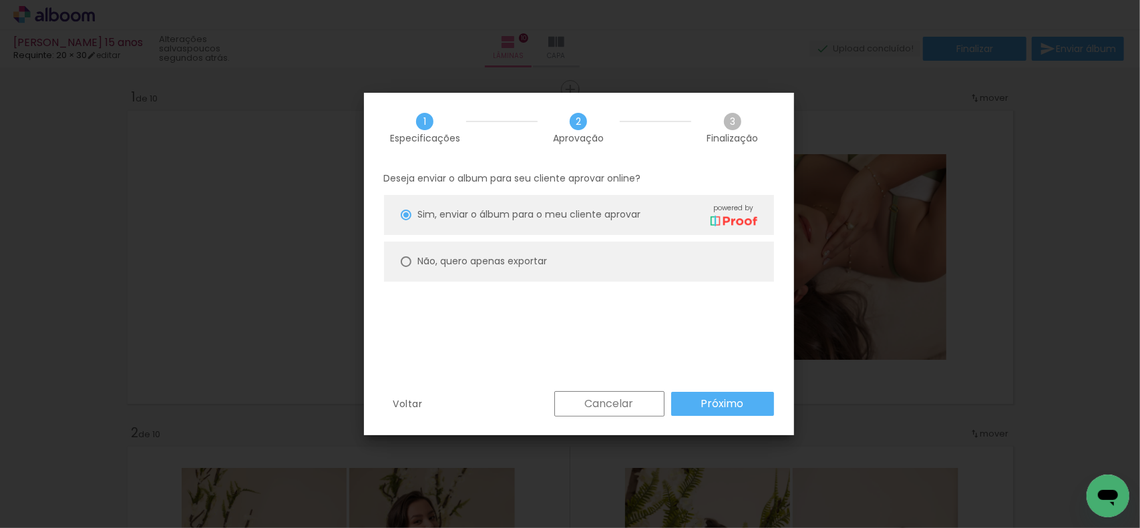
click at [676, 250] on paper-radio-button "Não, quero apenas exportar" at bounding box center [579, 262] width 390 height 40
type paper-radio-button "on"
click at [685, 404] on paper-button "Próximo" at bounding box center [722, 404] width 103 height 24
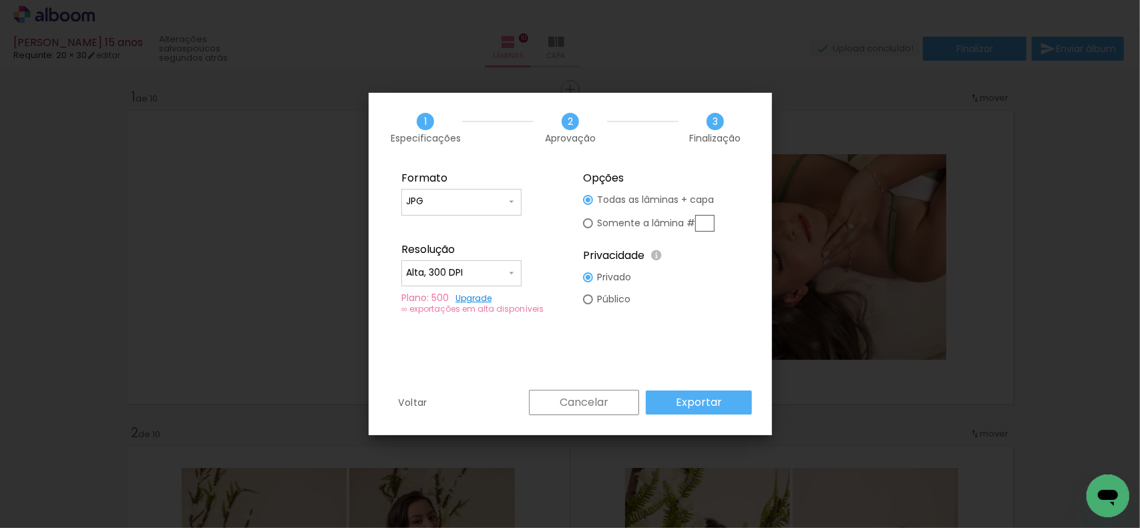
click at [0, 0] on slot "Exportar" at bounding box center [0, 0] width 0 height 0
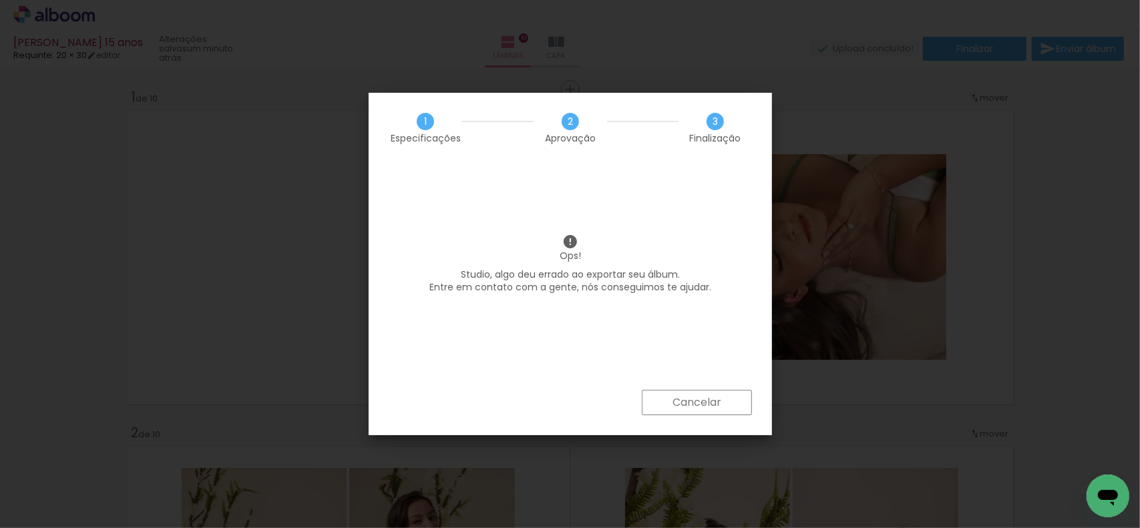
click at [0, 0] on slot "Cancelar" at bounding box center [0, 0] width 0 height 0
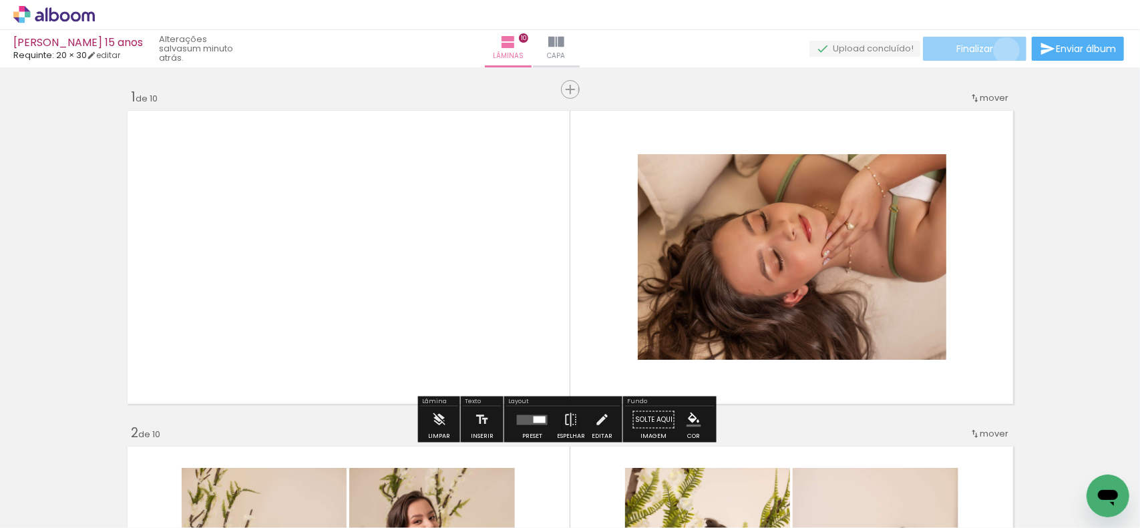
click at [1002, 50] on paper-button "Finalizar" at bounding box center [975, 49] width 104 height 24
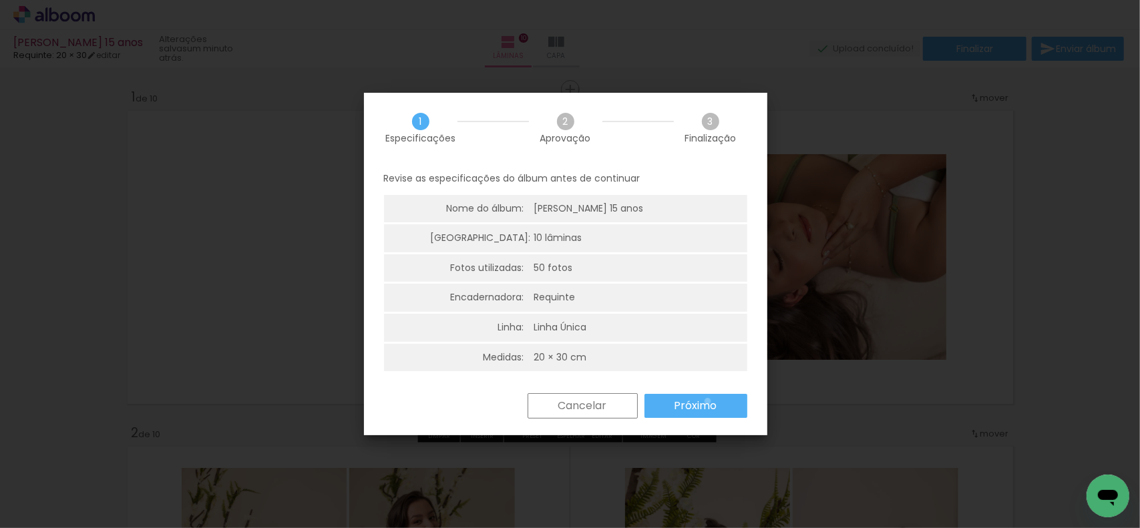
drag, startPoint x: 707, startPoint y: 401, endPoint x: 697, endPoint y: 377, distance: 26.1
click at [0, 0] on slot "Próximo" at bounding box center [0, 0] width 0 height 0
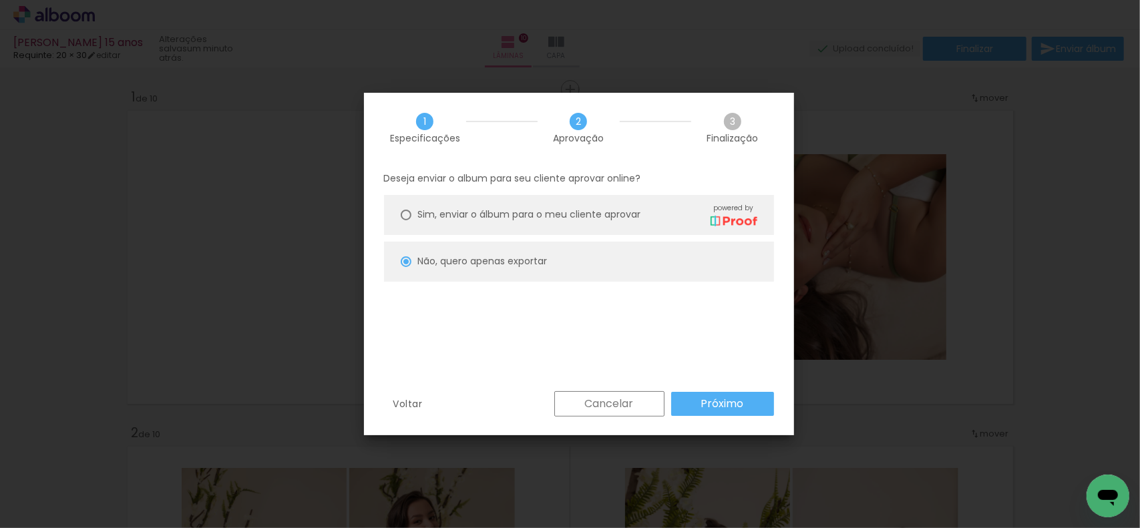
click at [0, 0] on slot "Próximo" at bounding box center [0, 0] width 0 height 0
type input "Alta, 300 DPI"
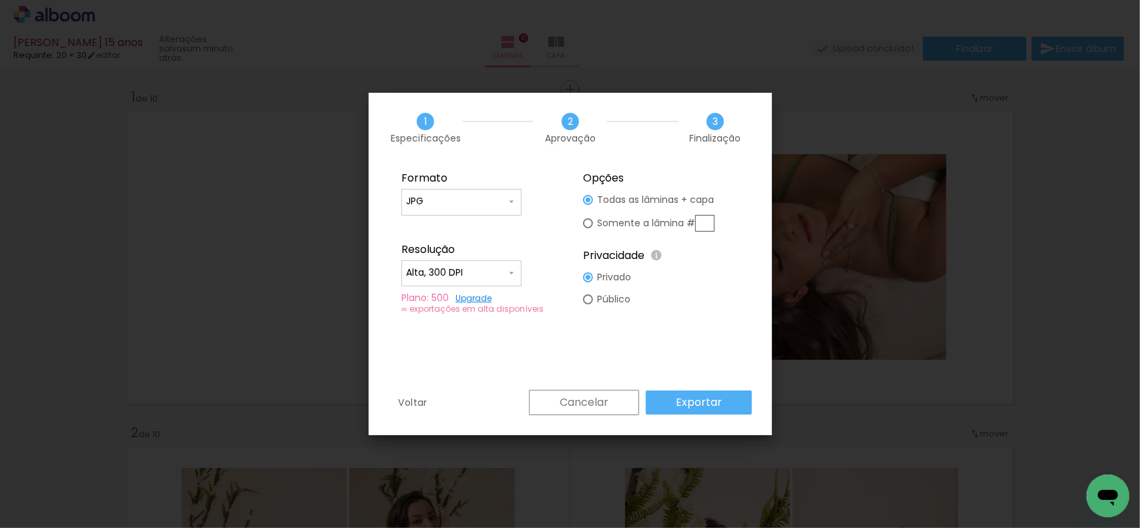
click at [724, 396] on paper-button "Exportar" at bounding box center [699, 403] width 106 height 24
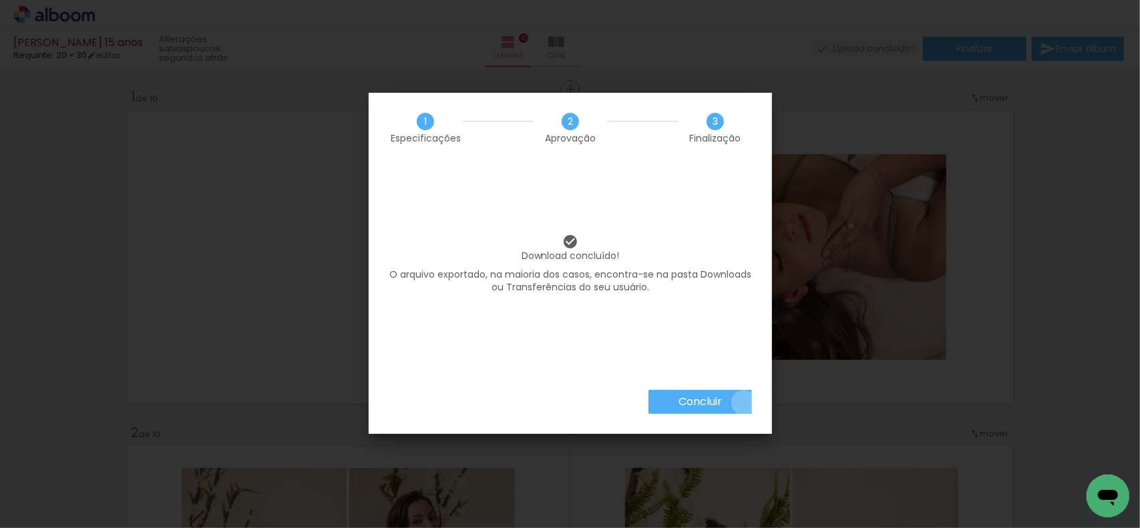
click at [743, 403] on paper-button "Concluir" at bounding box center [701, 402] width 104 height 24
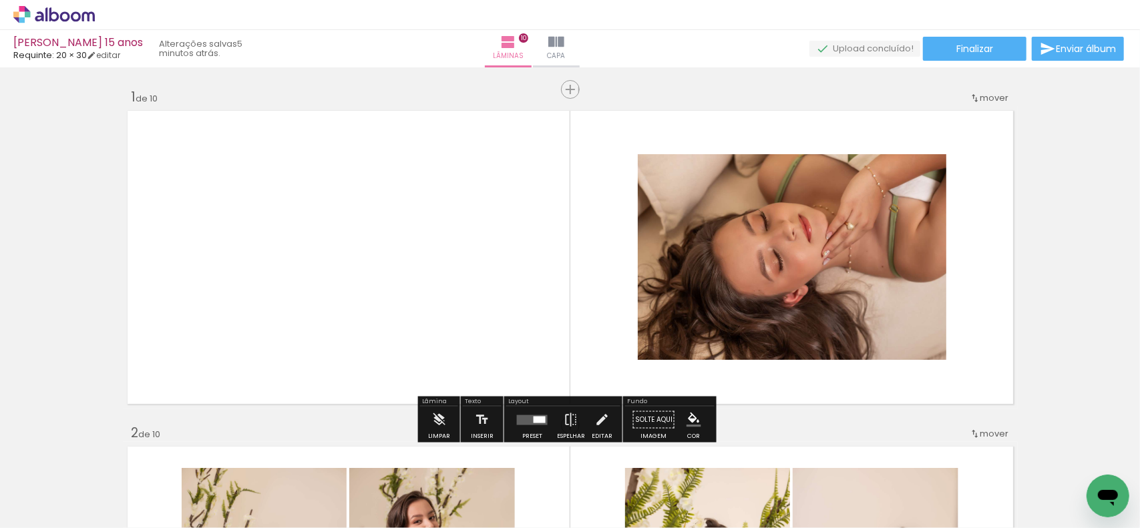
scroll to position [0, 2713]
